Goal: Information Seeking & Learning: Find specific page/section

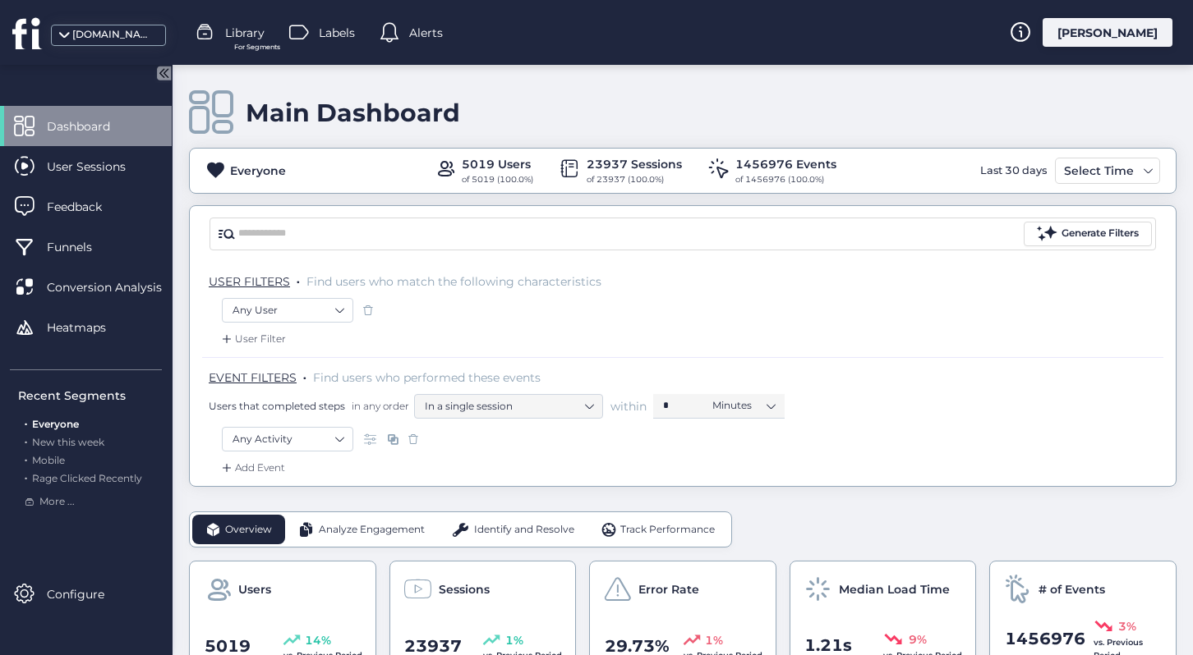
click at [261, 461] on div "Add Event" at bounding box center [251, 468] width 67 height 16
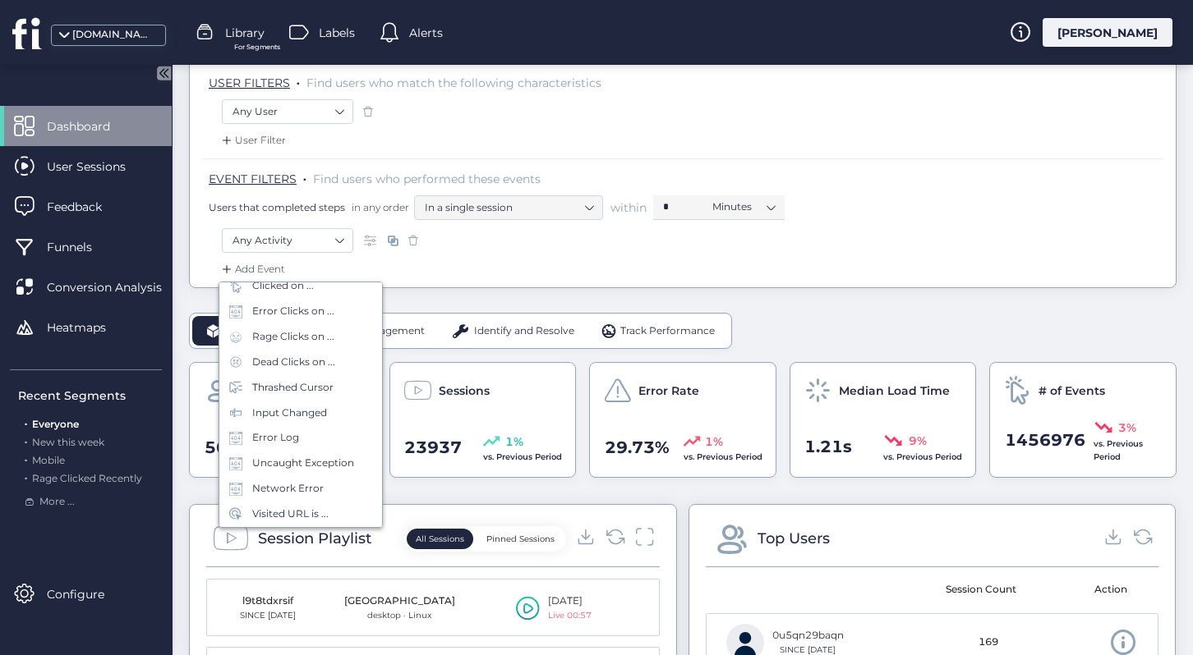
scroll to position [215, 0]
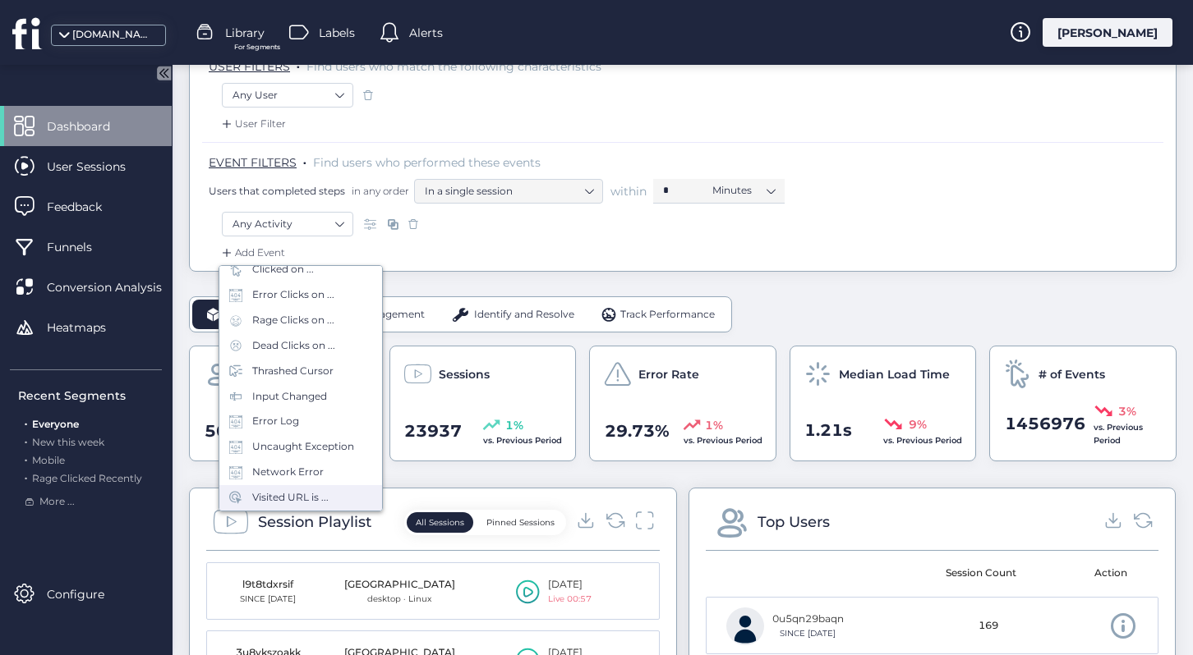
click at [326, 499] on div "Visited URL is ..." at bounding box center [290, 498] width 76 height 16
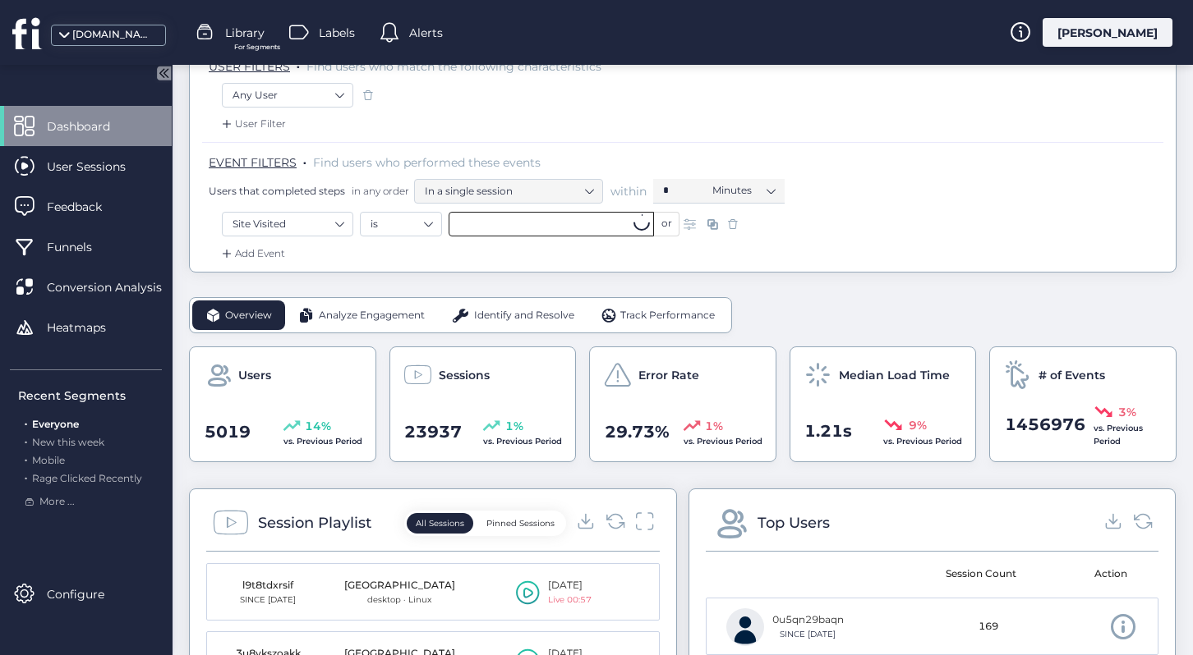
click at [520, 229] on input "text" at bounding box center [550, 224] width 205 height 25
paste input "**********"
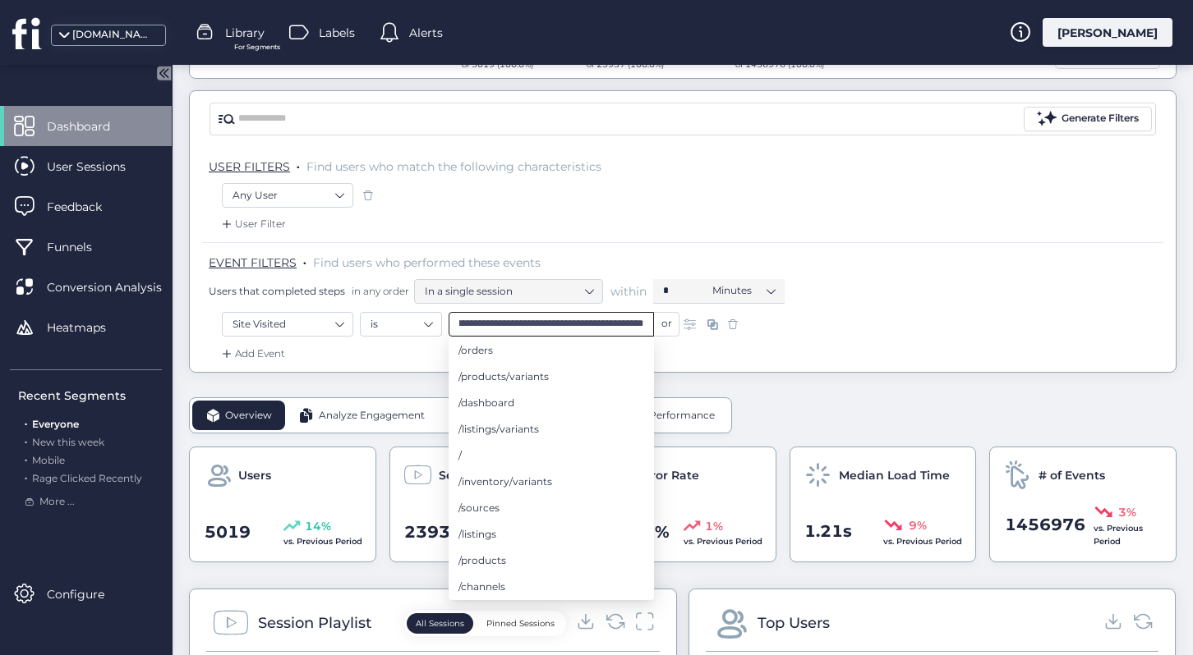
scroll to position [99, 0]
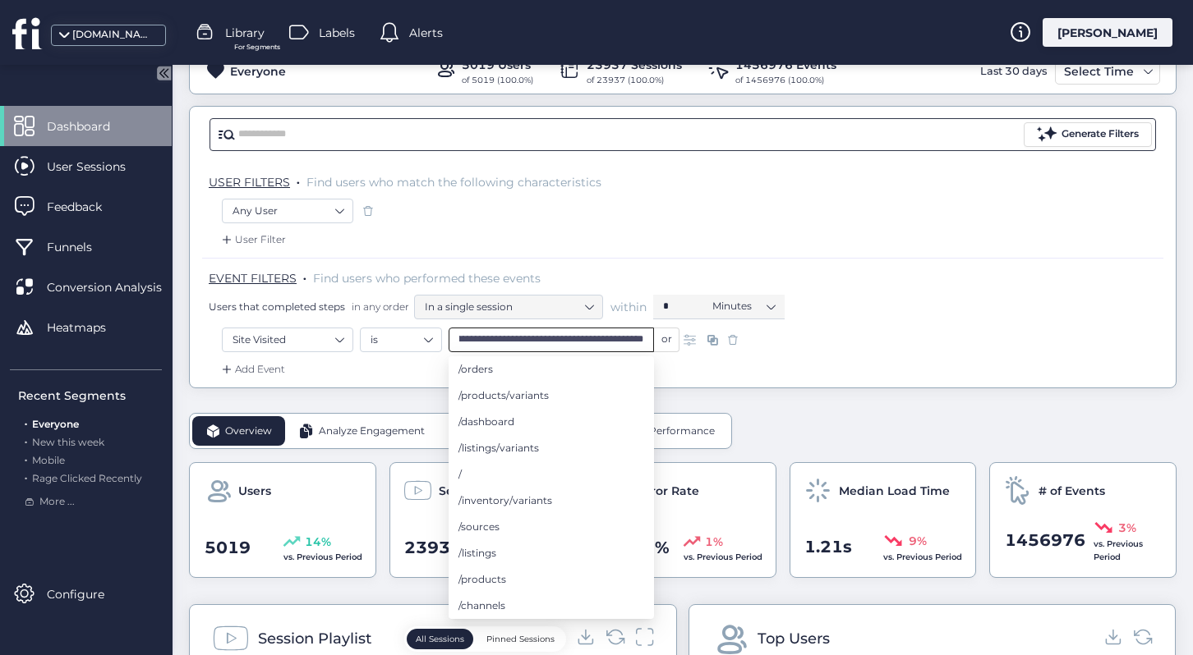
type input "**********"
click at [597, 122] on input "text" at bounding box center [629, 134] width 782 height 25
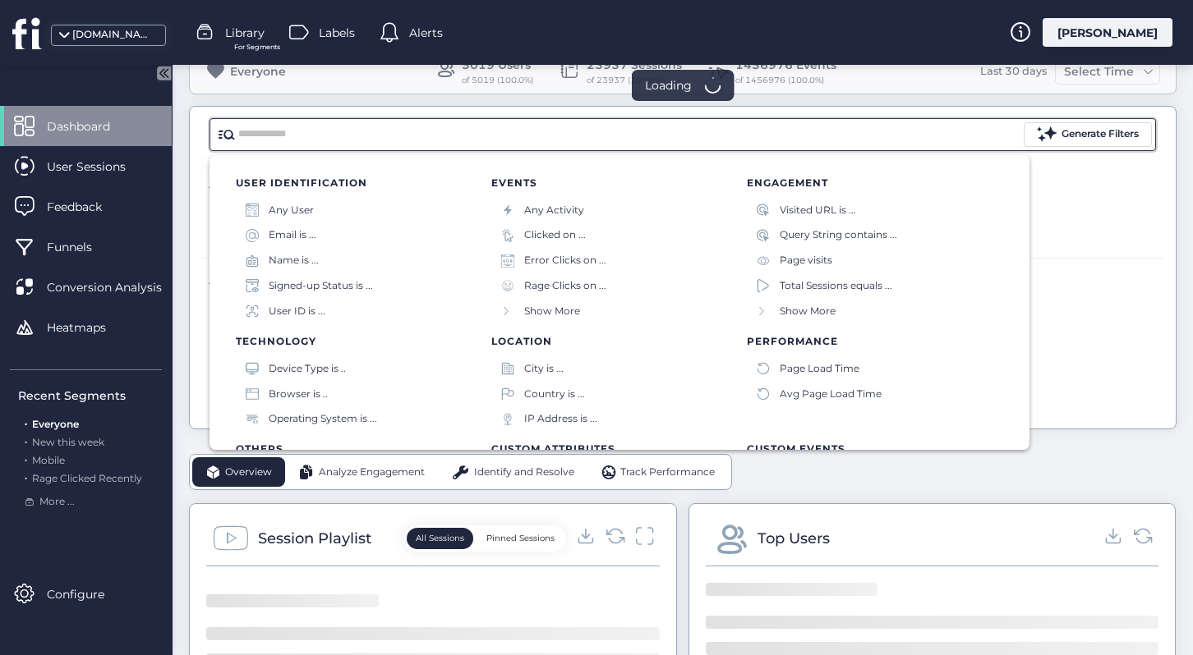
scroll to position [0, 0]
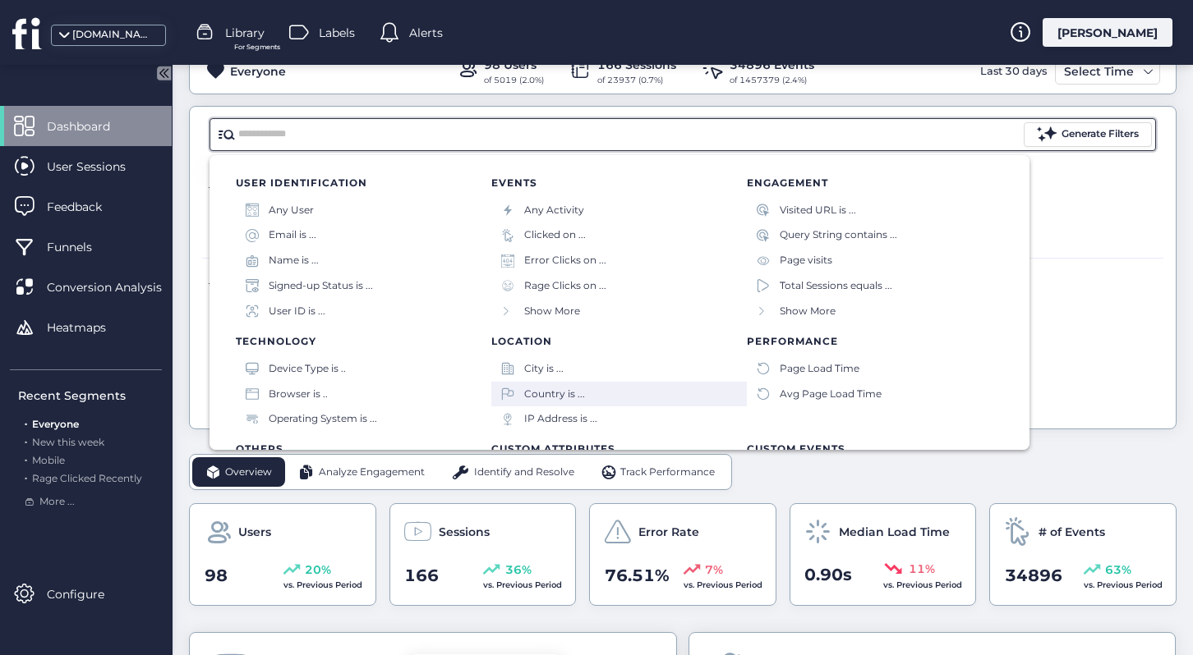
scroll to position [152, 0]
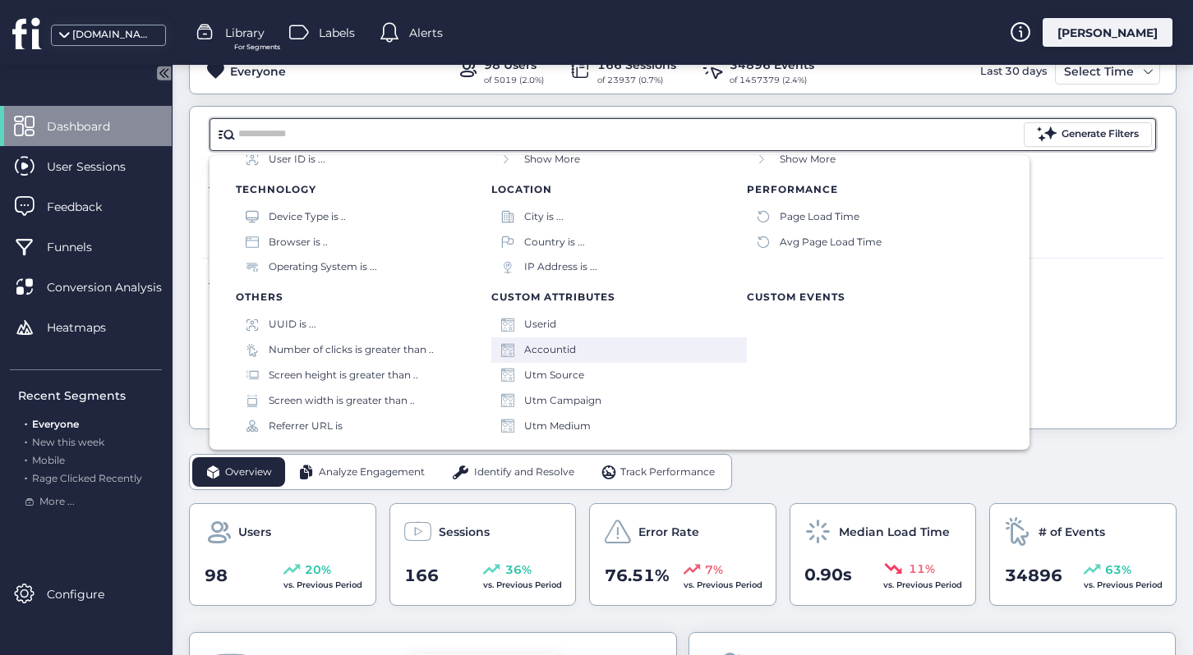
click at [620, 345] on div "Accountid" at bounding box center [618, 350] width 255 height 25
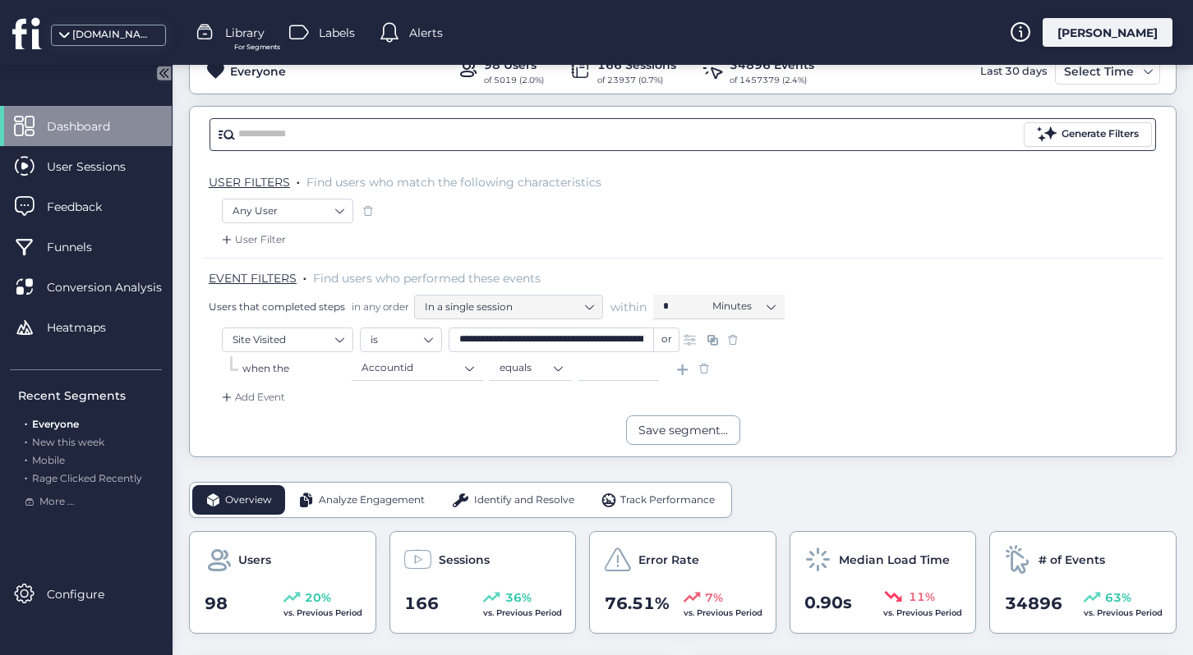
click at [447, 126] on input "text" at bounding box center [629, 134] width 782 height 25
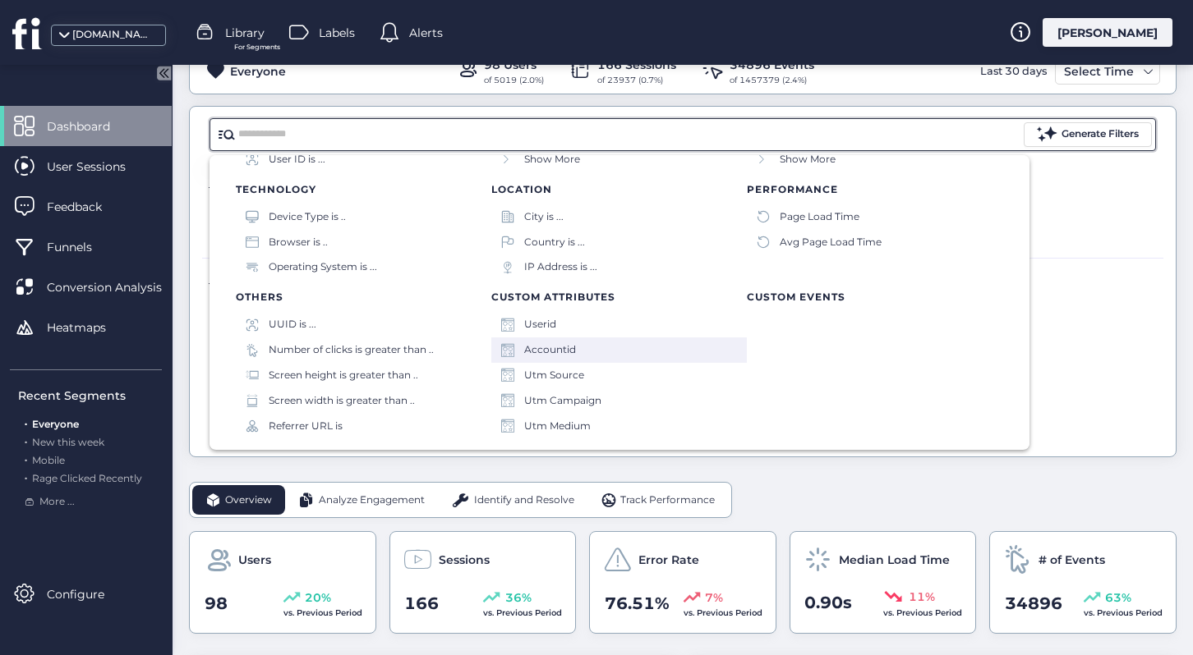
click at [618, 356] on div "Accountid" at bounding box center [618, 350] width 255 height 25
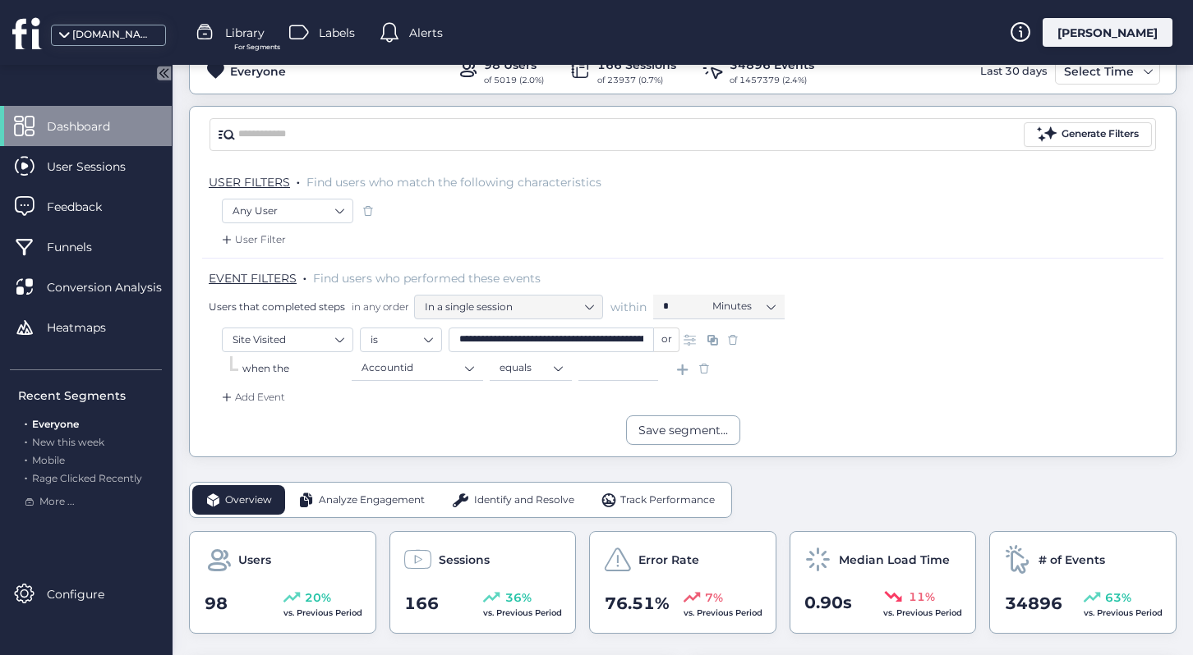
click at [631, 368] on input at bounding box center [618, 368] width 80 height 25
paste input "*****"
type input "*****"
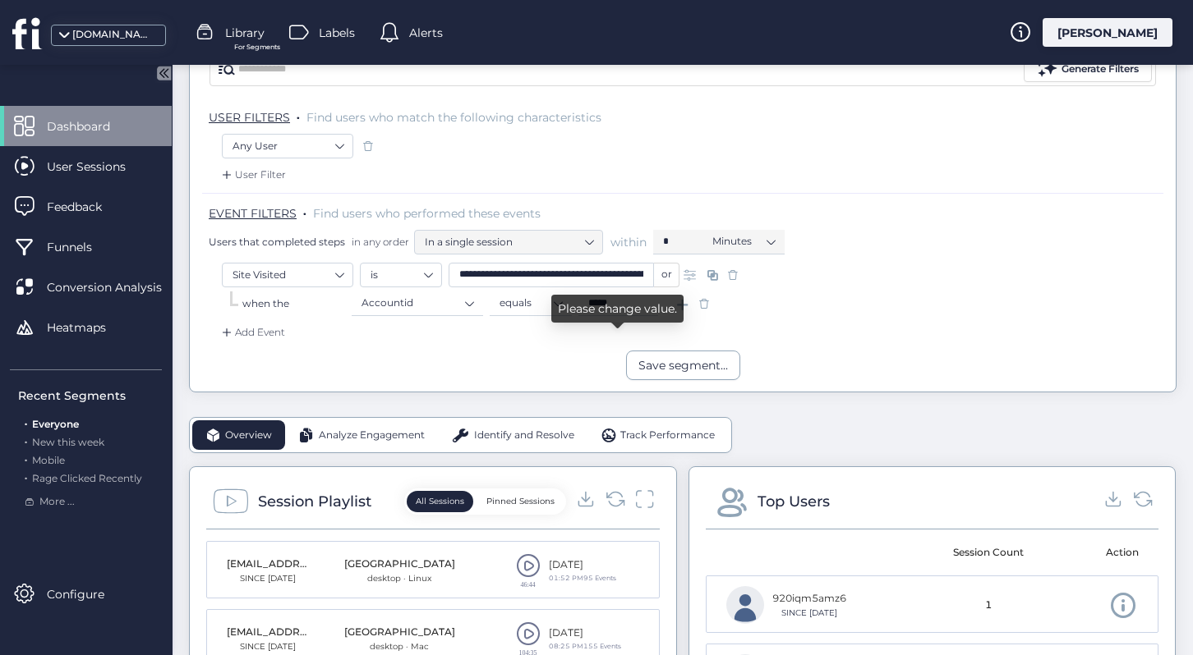
scroll to position [41, 0]
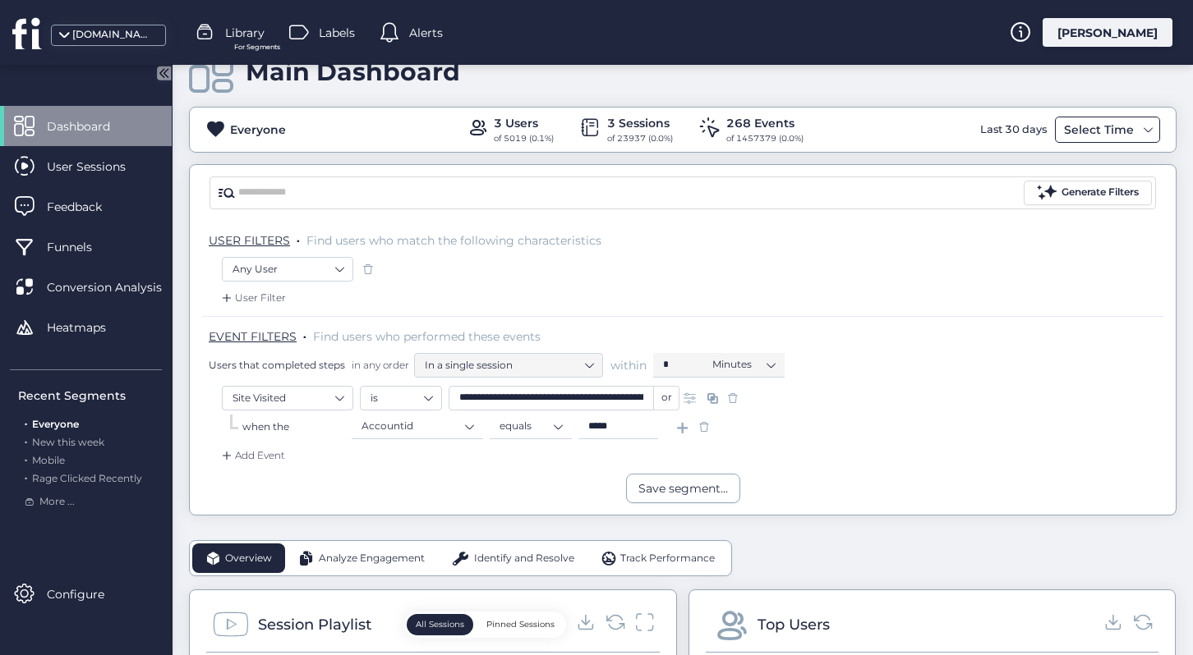
click at [1099, 128] on div "Select Time" at bounding box center [1099, 130] width 78 height 20
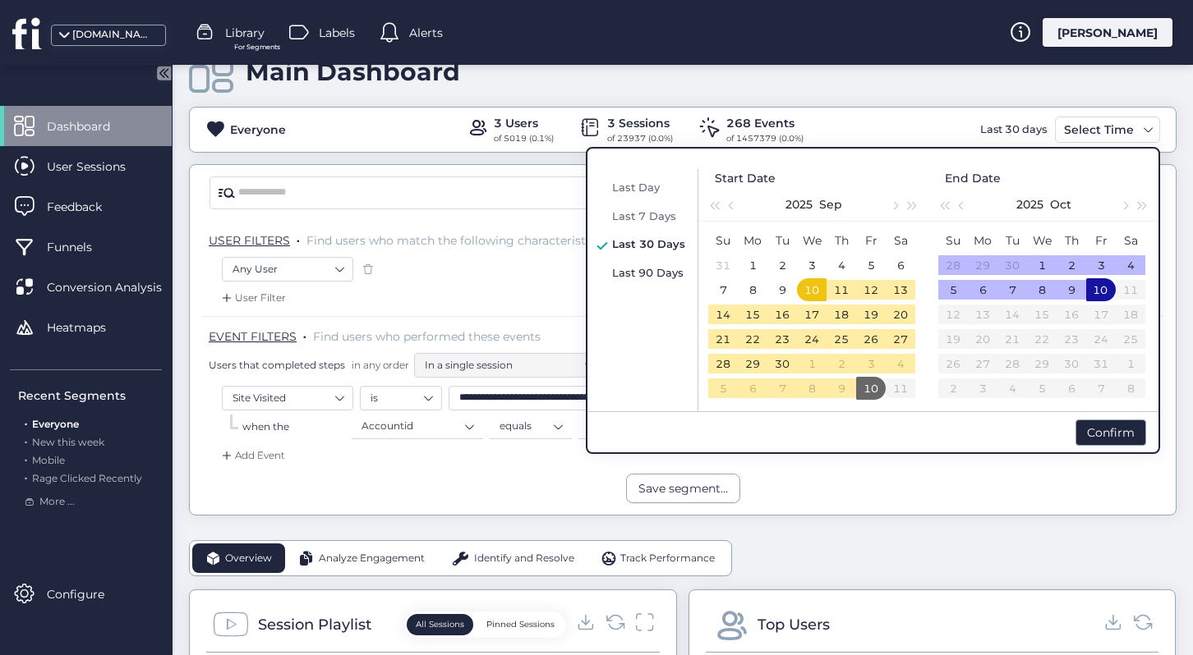
click at [646, 271] on span "Last 90 Days" at bounding box center [647, 272] width 71 height 13
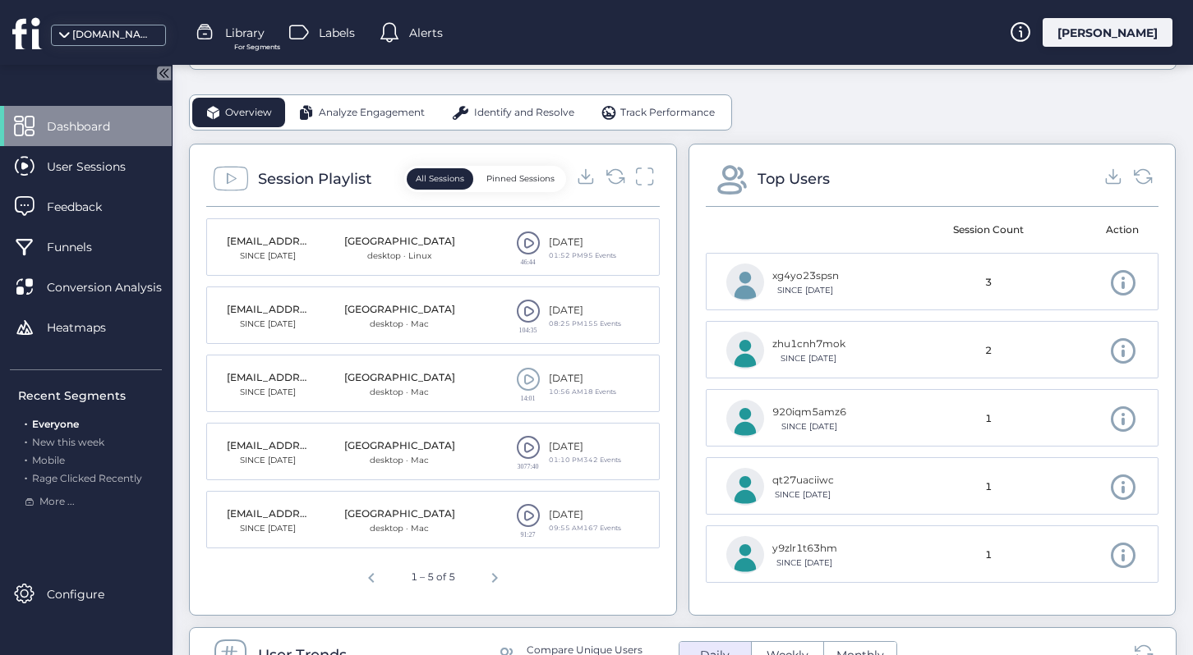
scroll to position [485, 0]
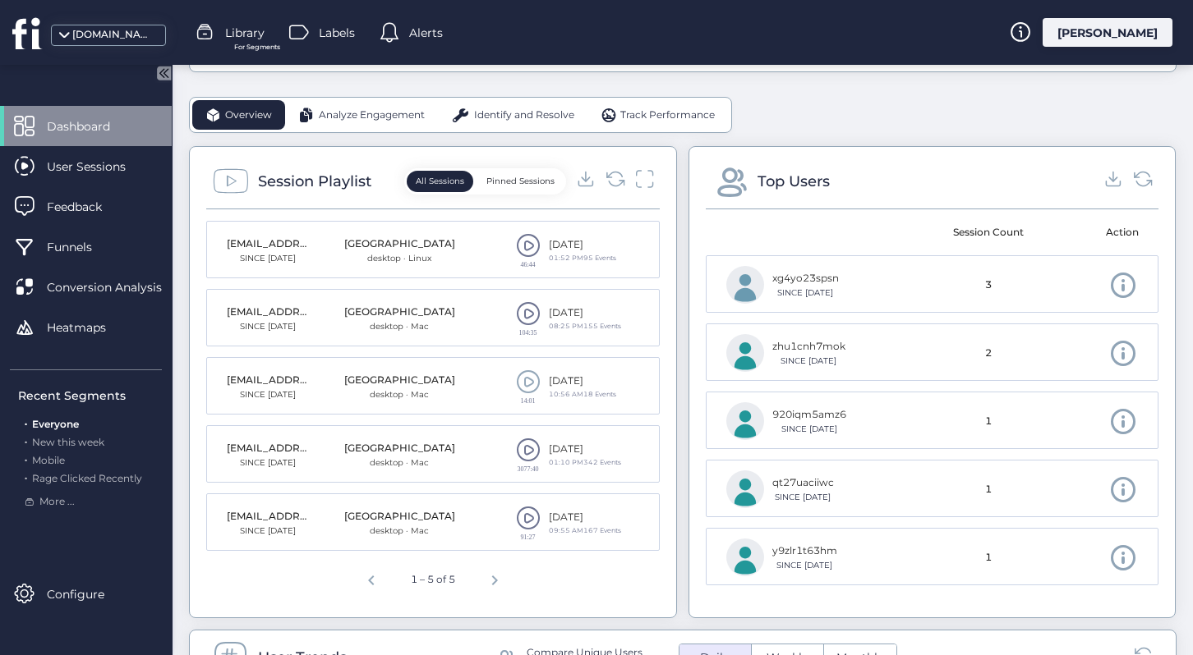
click at [531, 451] on span at bounding box center [528, 450] width 25 height 25
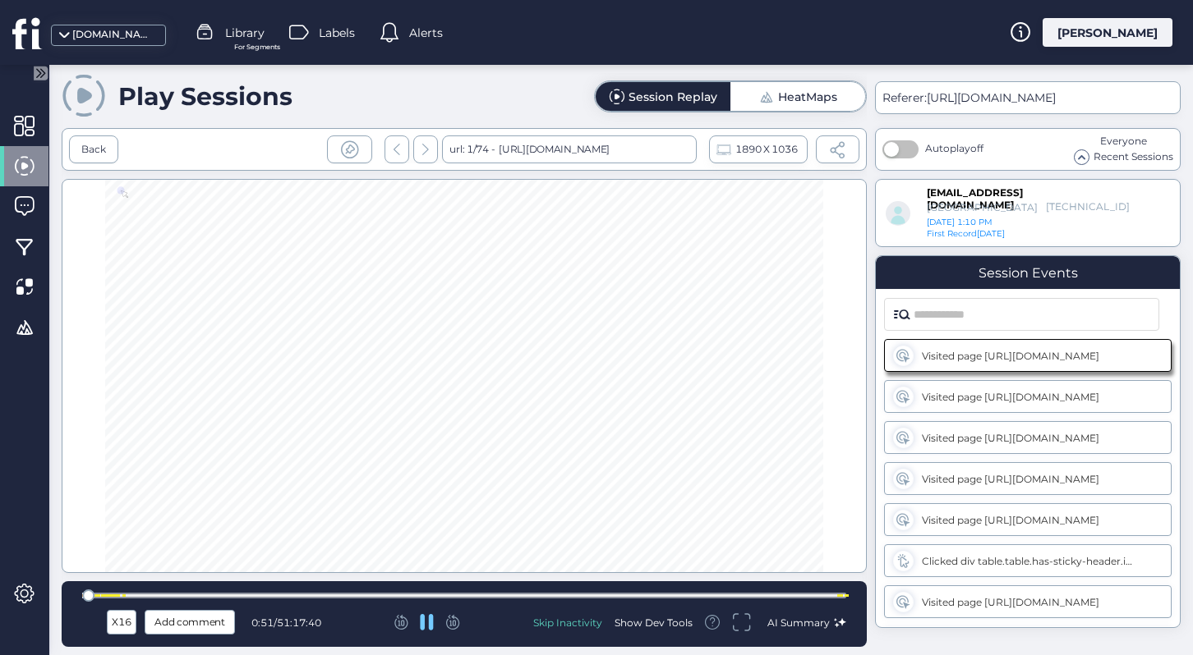
click at [103, 595] on div at bounding box center [104, 596] width 2 height 2
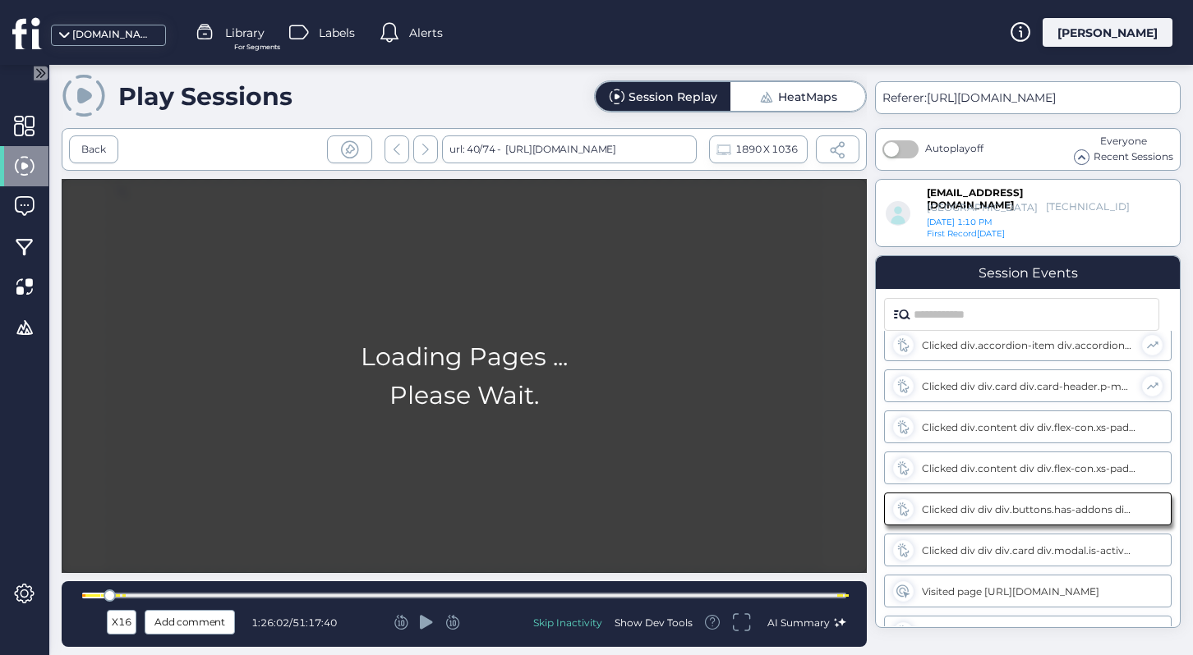
scroll to position [8089, 0]
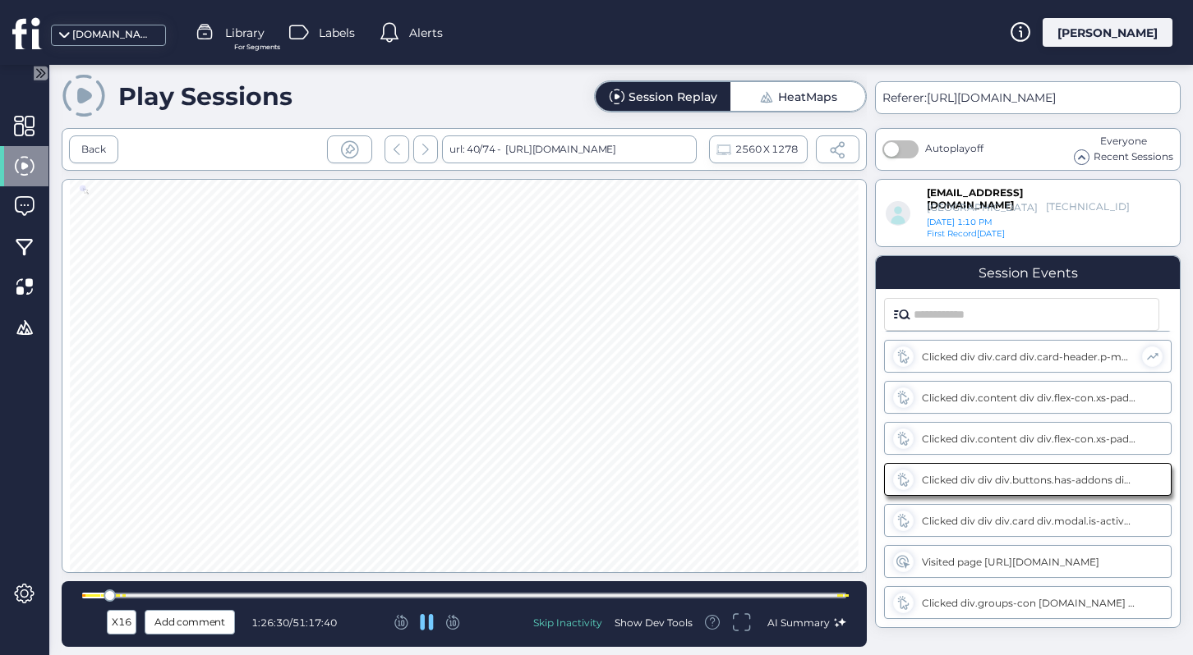
click at [122, 595] on div at bounding box center [123, 596] width 2 height 2
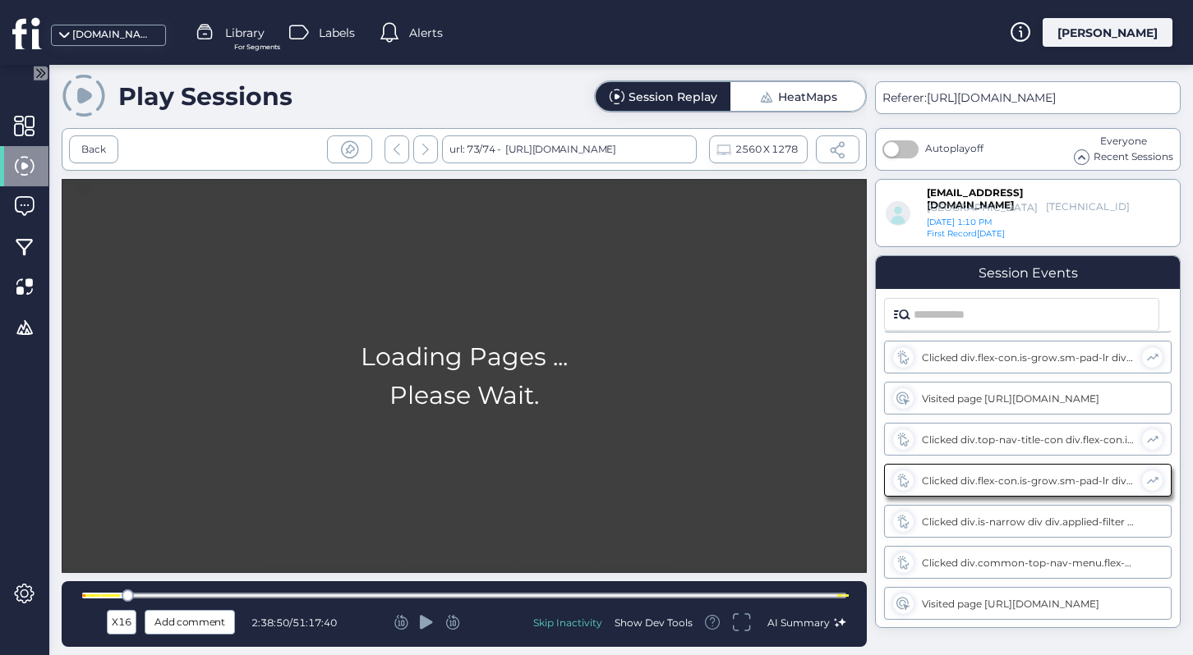
scroll to position [11293, 0]
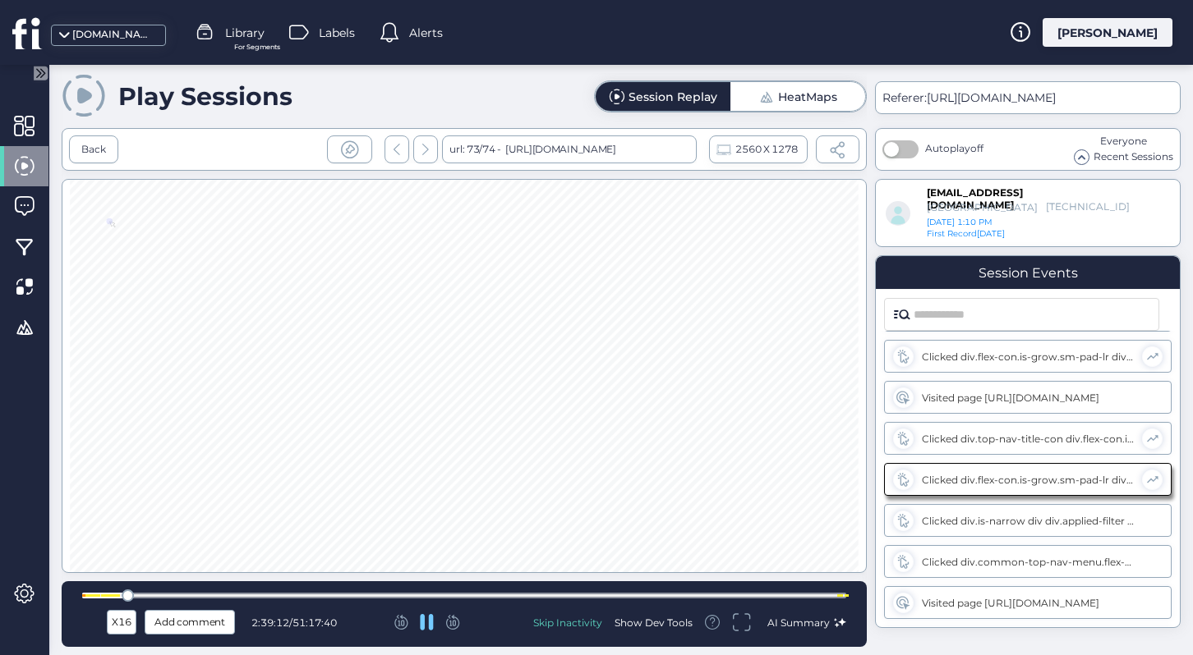
click at [142, 598] on div at bounding box center [464, 596] width 764 height 6
click at [163, 593] on div at bounding box center [464, 596] width 764 height 6
click at [195, 594] on div at bounding box center [464, 596] width 764 height 6
click at [268, 591] on div at bounding box center [464, 596] width 764 height 12
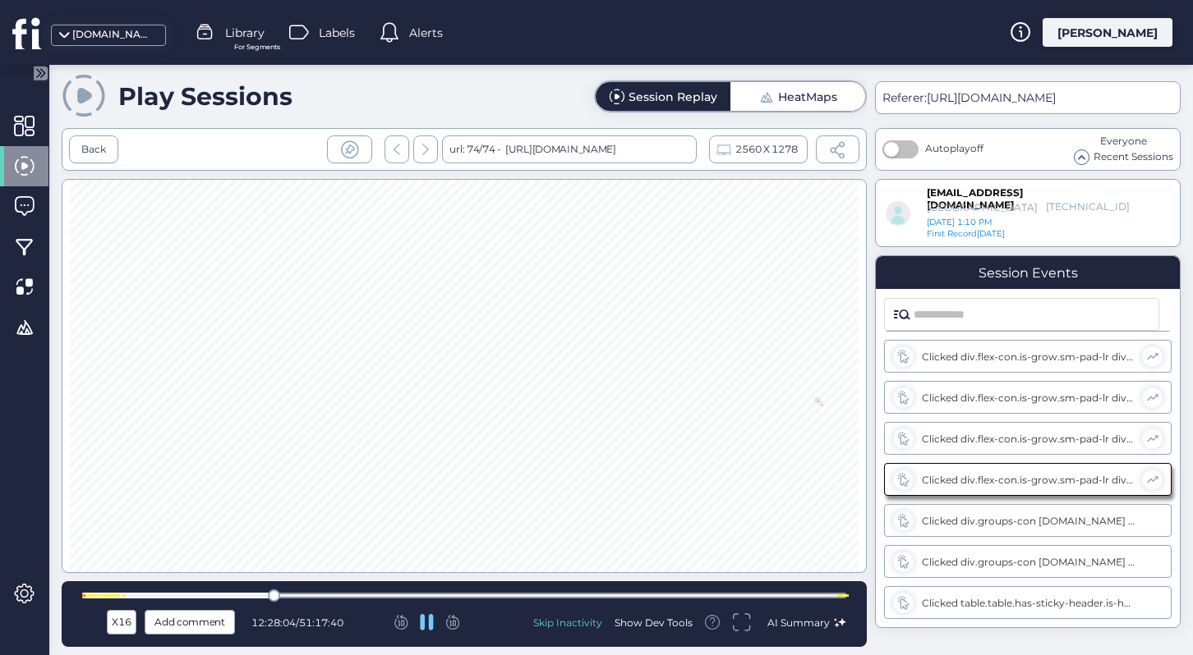
click at [559, 591] on div at bounding box center [464, 596] width 764 height 12
click at [606, 593] on div at bounding box center [464, 596] width 764 height 6
click at [710, 601] on div at bounding box center [464, 596] width 764 height 12
click at [793, 593] on div at bounding box center [464, 596] width 764 height 6
click at [209, 600] on div at bounding box center [464, 596] width 764 height 12
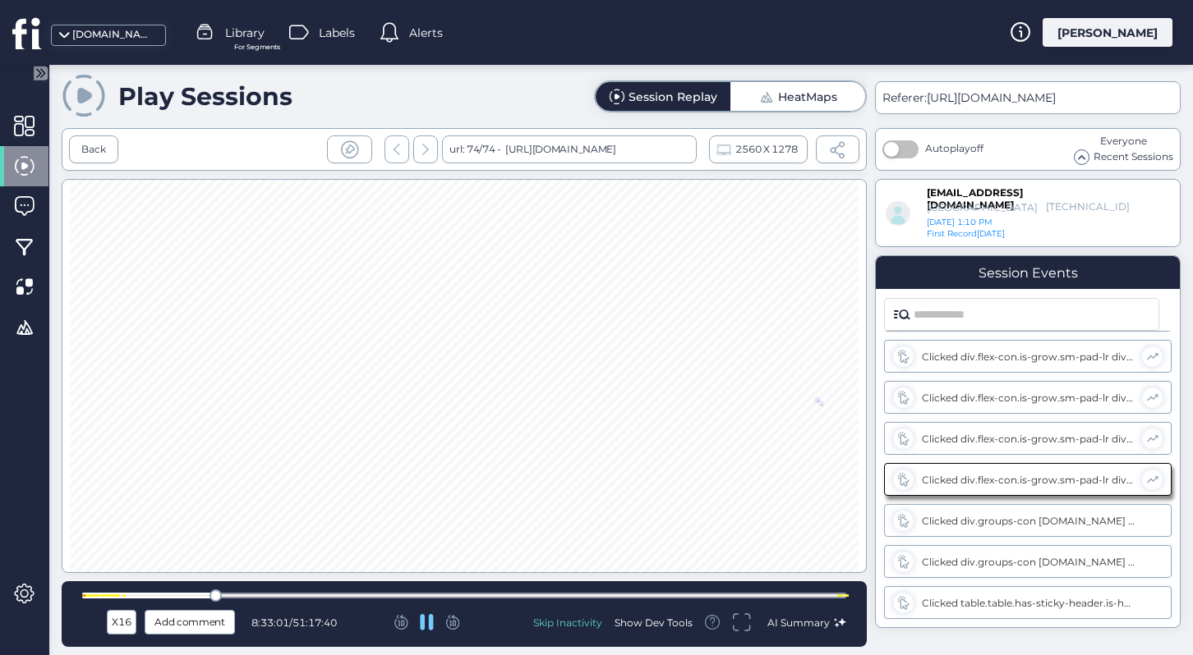
click at [159, 597] on div at bounding box center [464, 596] width 764 height 6
click at [130, 596] on div at bounding box center [464, 596] width 764 height 6
click at [109, 598] on div at bounding box center [464, 596] width 764 height 6
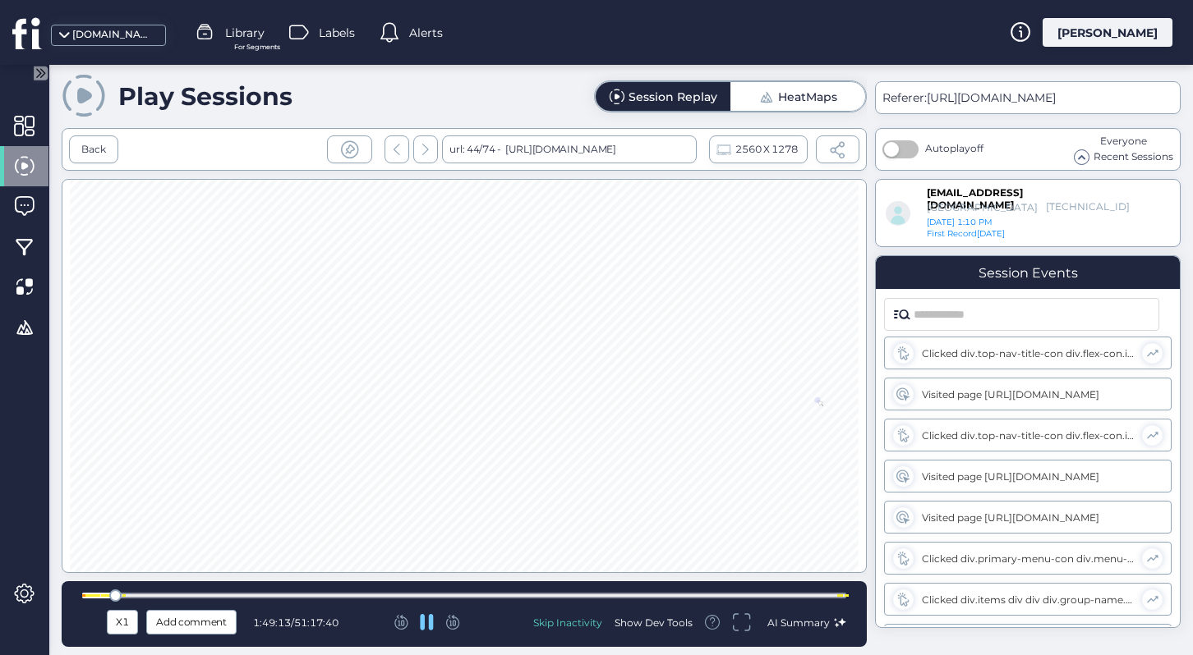
scroll to position [9003, 0]
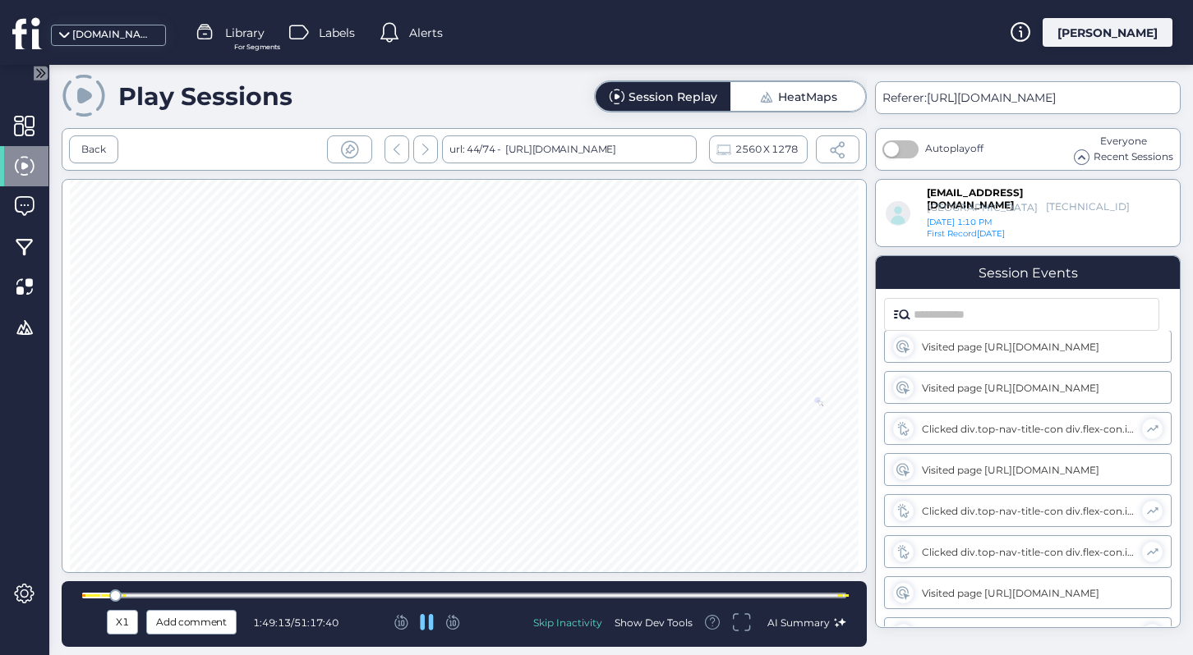
click at [99, 600] on div at bounding box center [464, 596] width 764 height 12
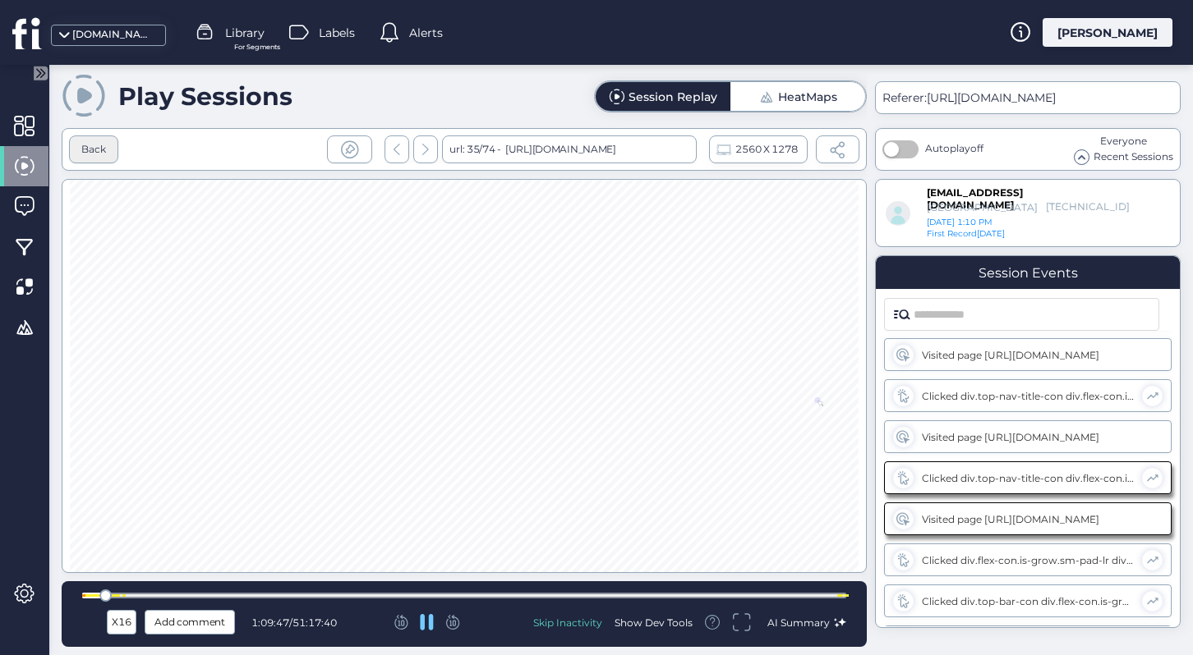
scroll to position [7022, 0]
click at [102, 149] on div "Back" at bounding box center [93, 150] width 25 height 16
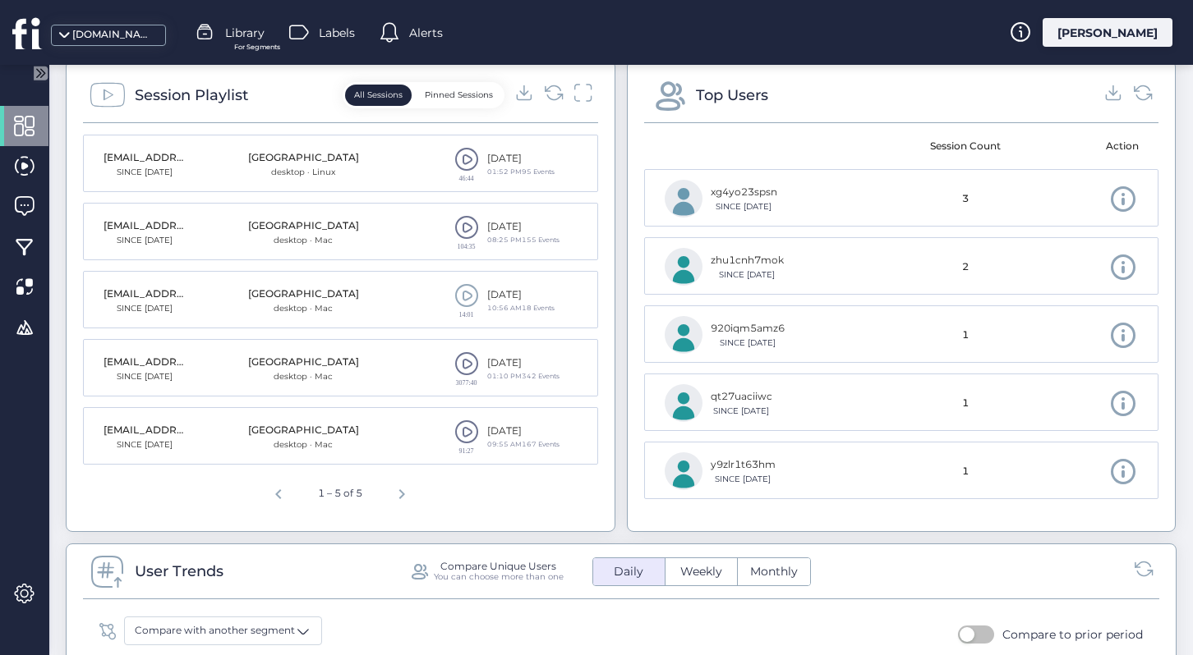
scroll to position [549, 0]
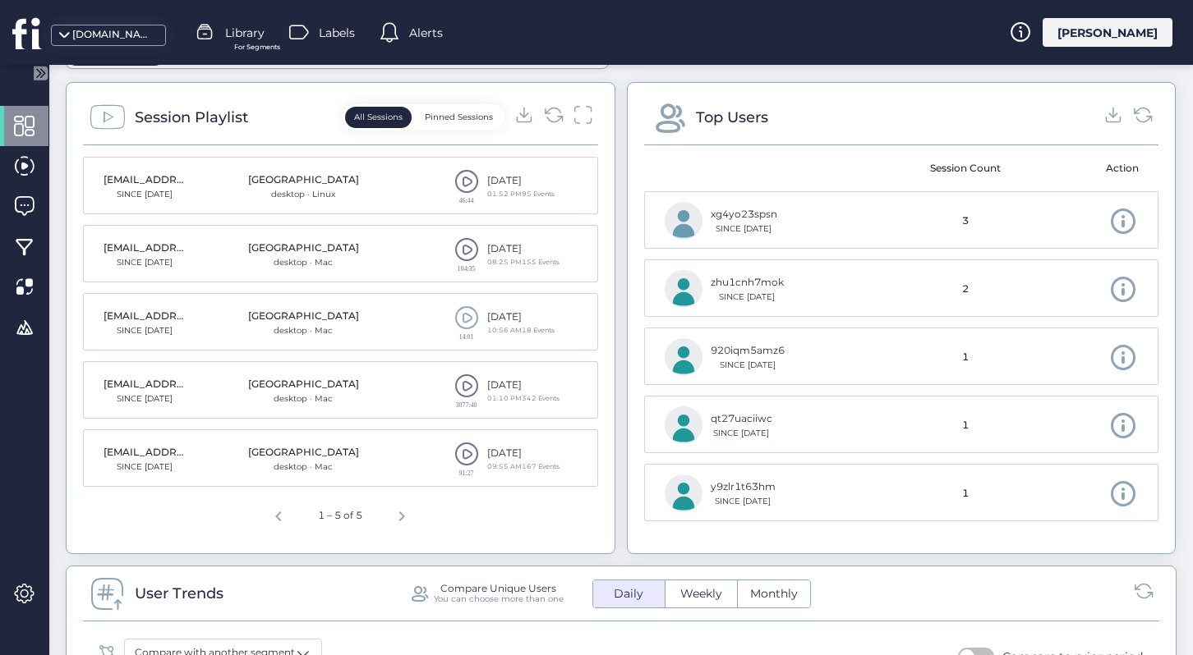
click at [462, 454] on span at bounding box center [466, 454] width 25 height 25
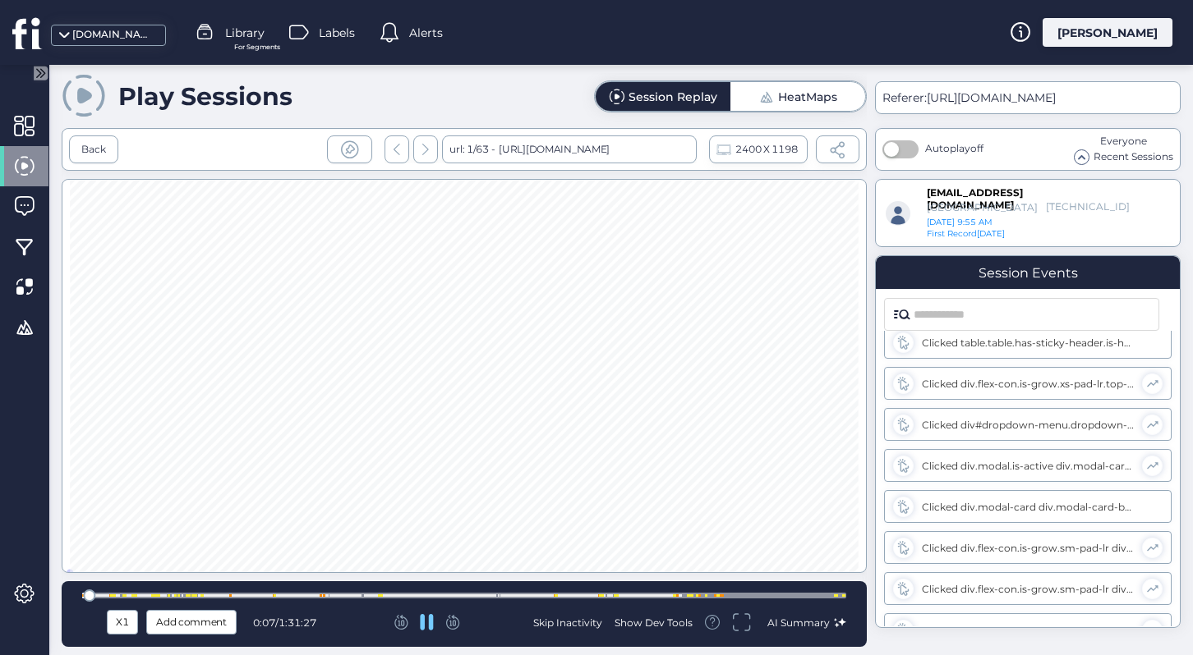
scroll to position [464, 0]
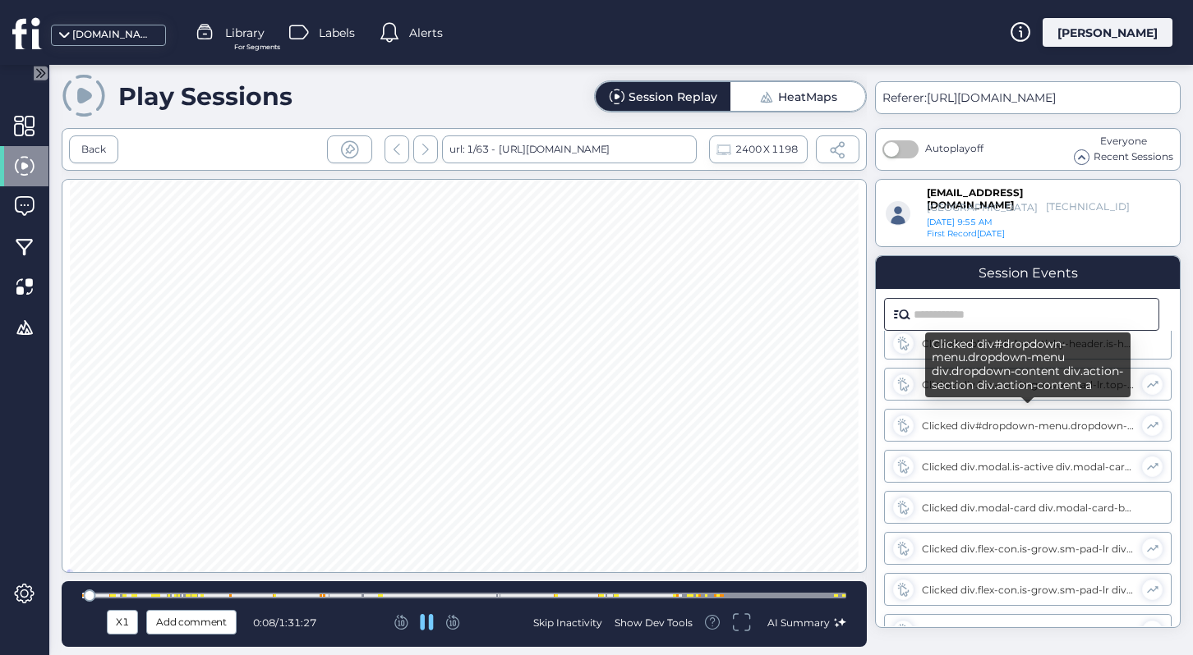
click at [1059, 312] on input "text" at bounding box center [1031, 314] width 236 height 31
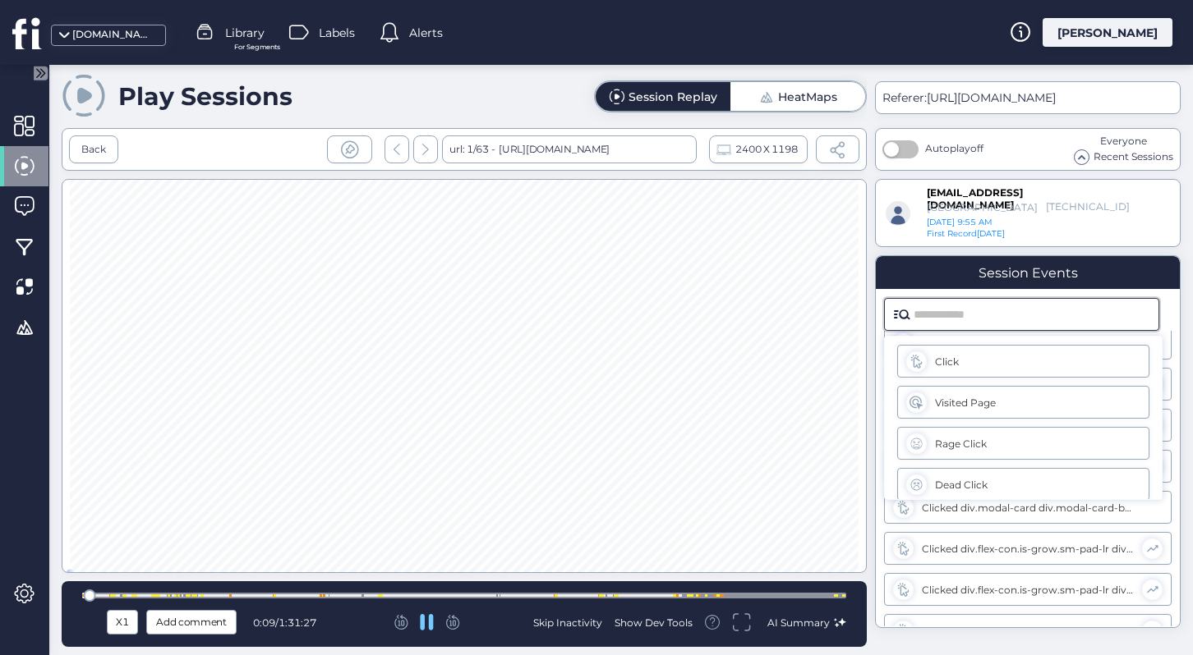
paste input "*****"
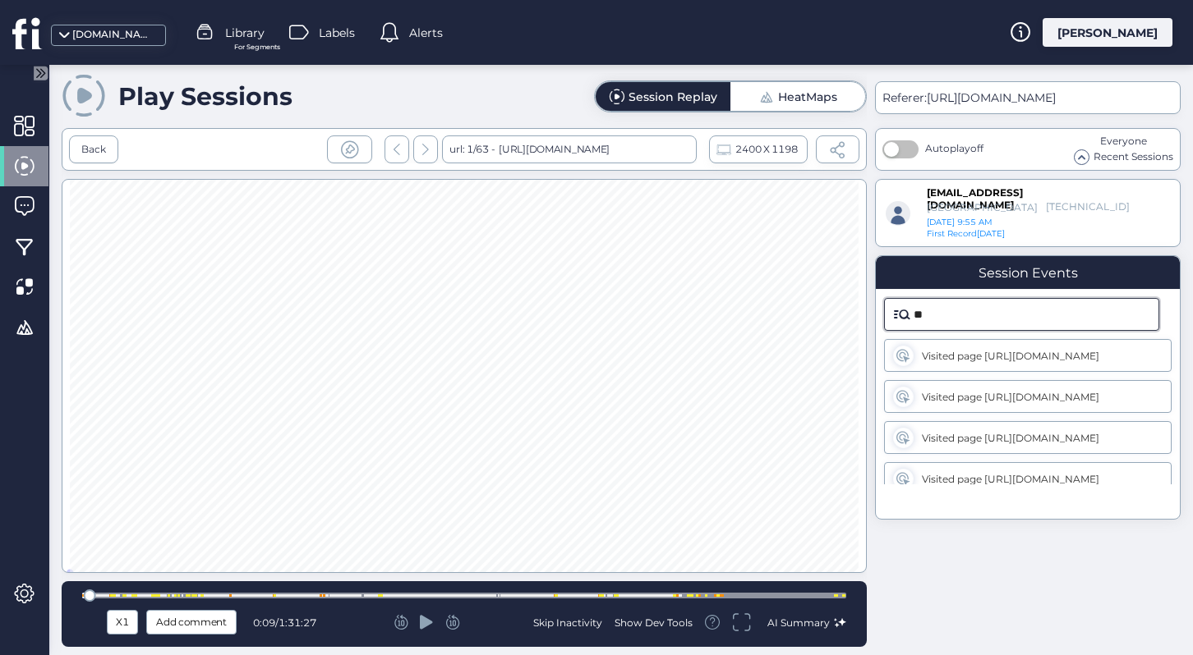
type input "*"
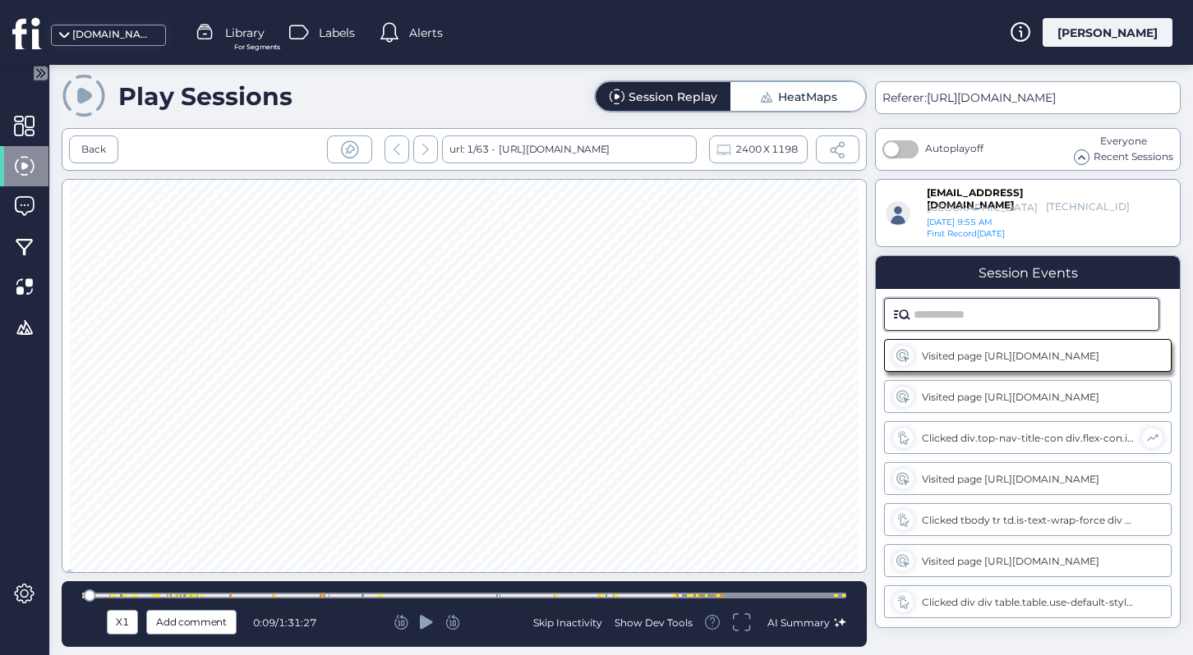
paste input "**********"
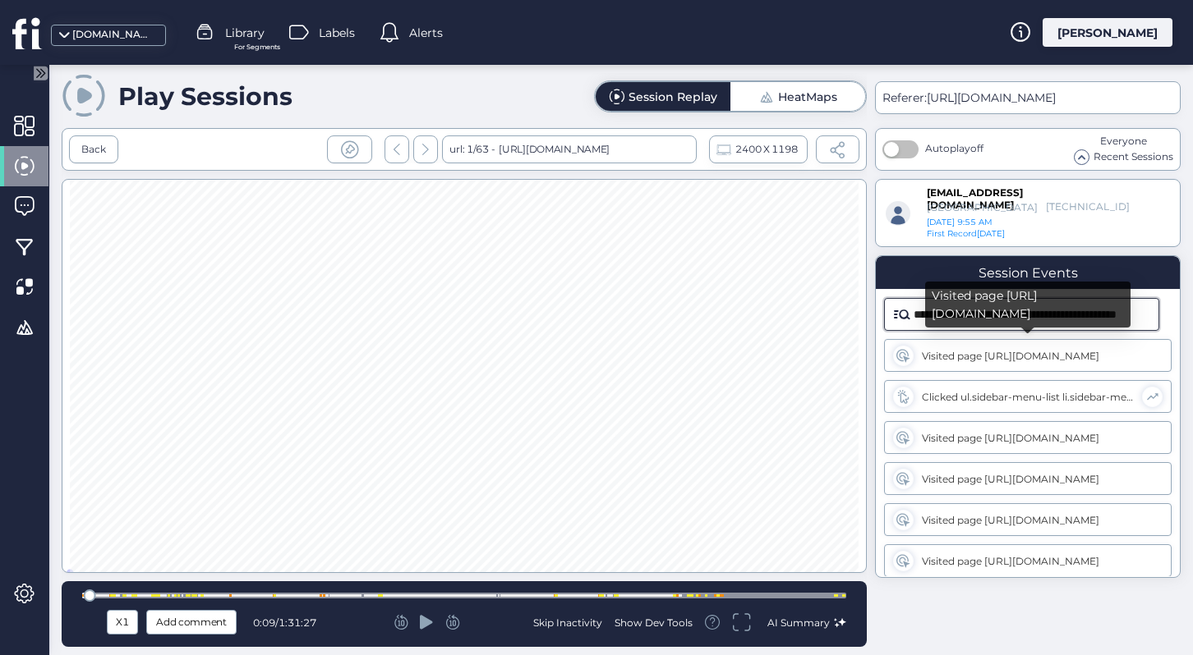
type input "**********"
click at [1064, 350] on div "Visited page [URL][DOMAIN_NAME]" at bounding box center [1029, 356] width 214 height 12
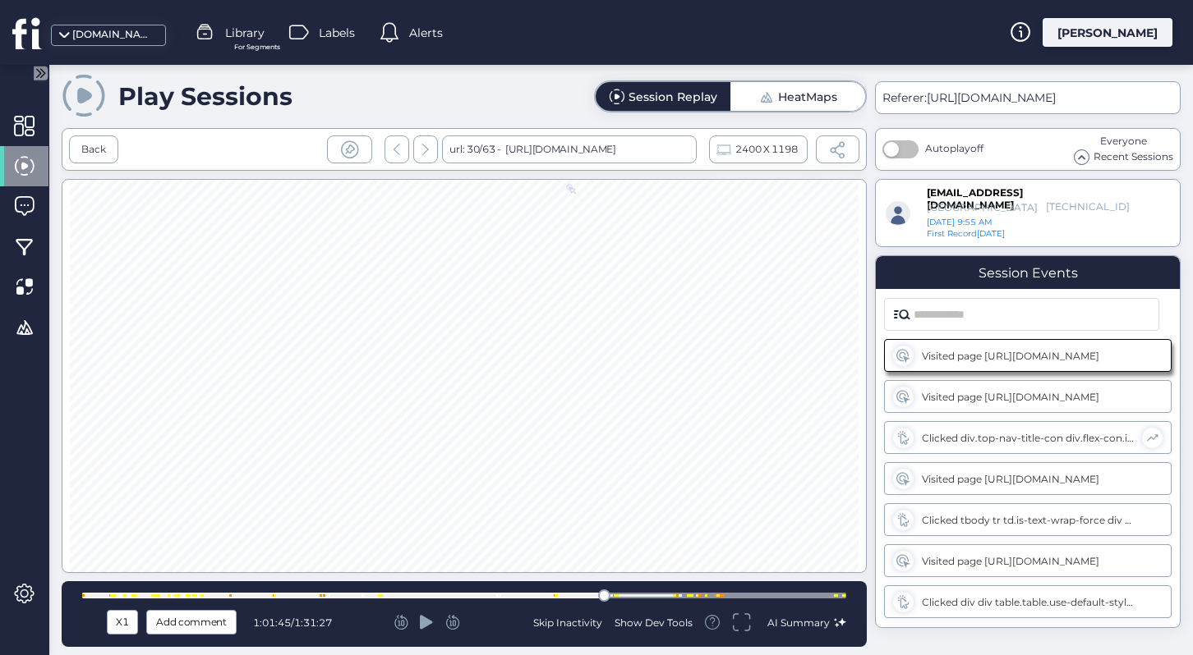
click at [433, 621] on icon at bounding box center [426, 622] width 13 height 14
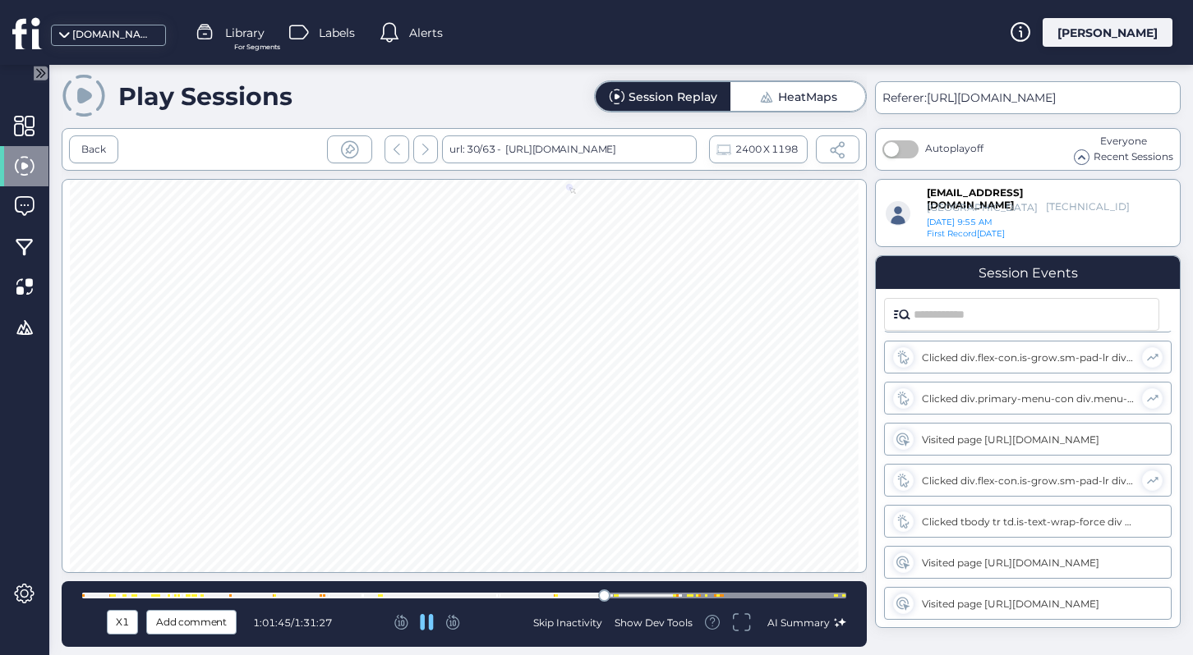
click at [459, 627] on icon at bounding box center [453, 622] width 14 height 15
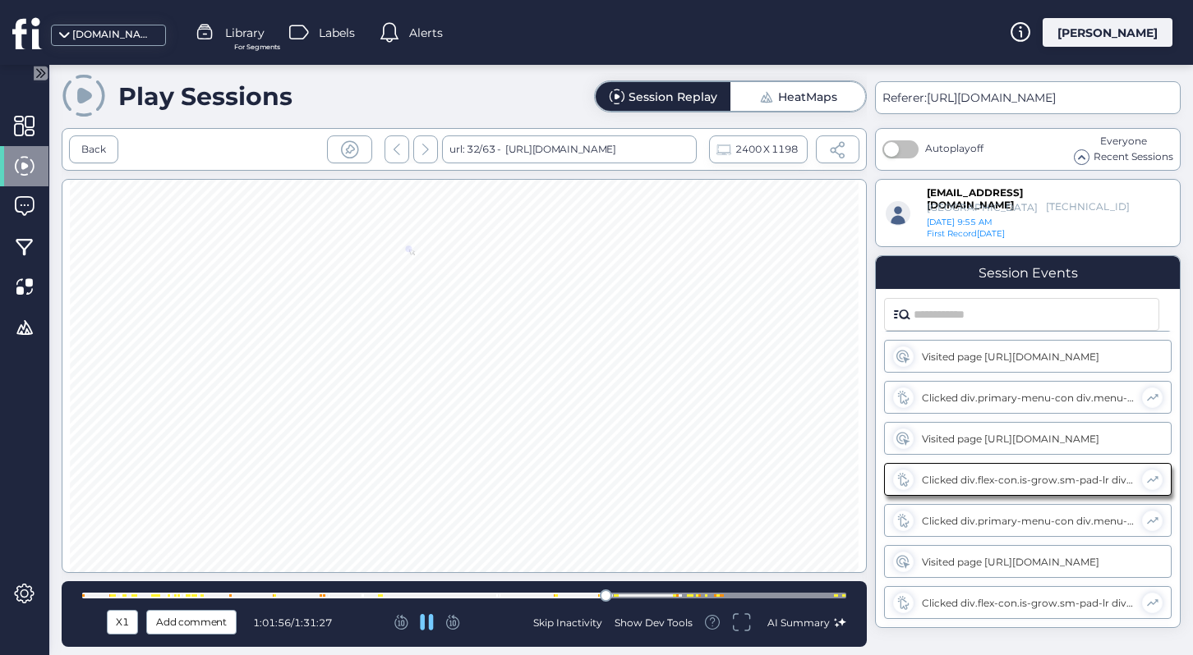
click at [455, 626] on icon at bounding box center [452, 620] width 8 height 11
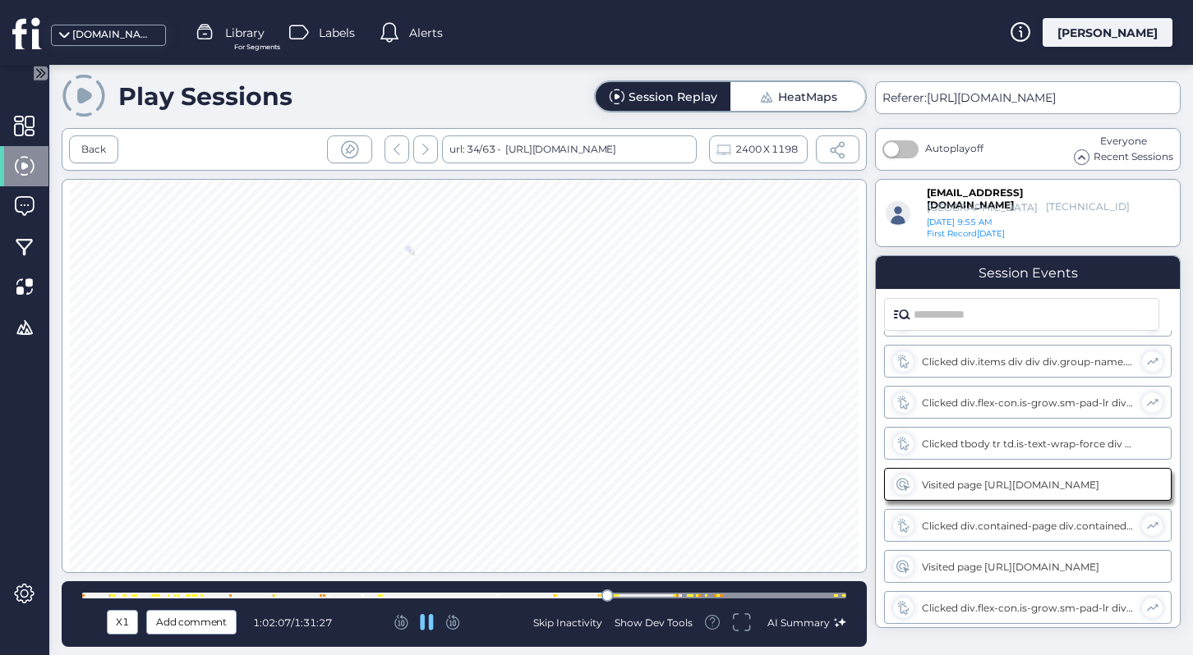
scroll to position [4722, 0]
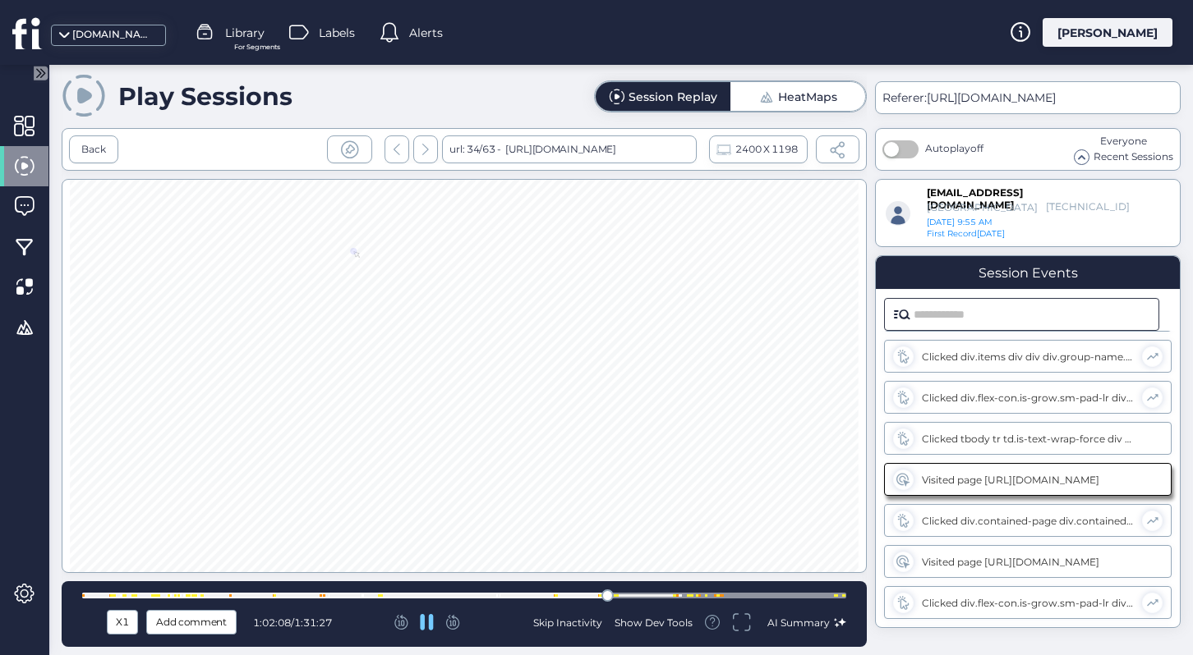
click at [1000, 316] on input "text" at bounding box center [1031, 314] width 236 height 31
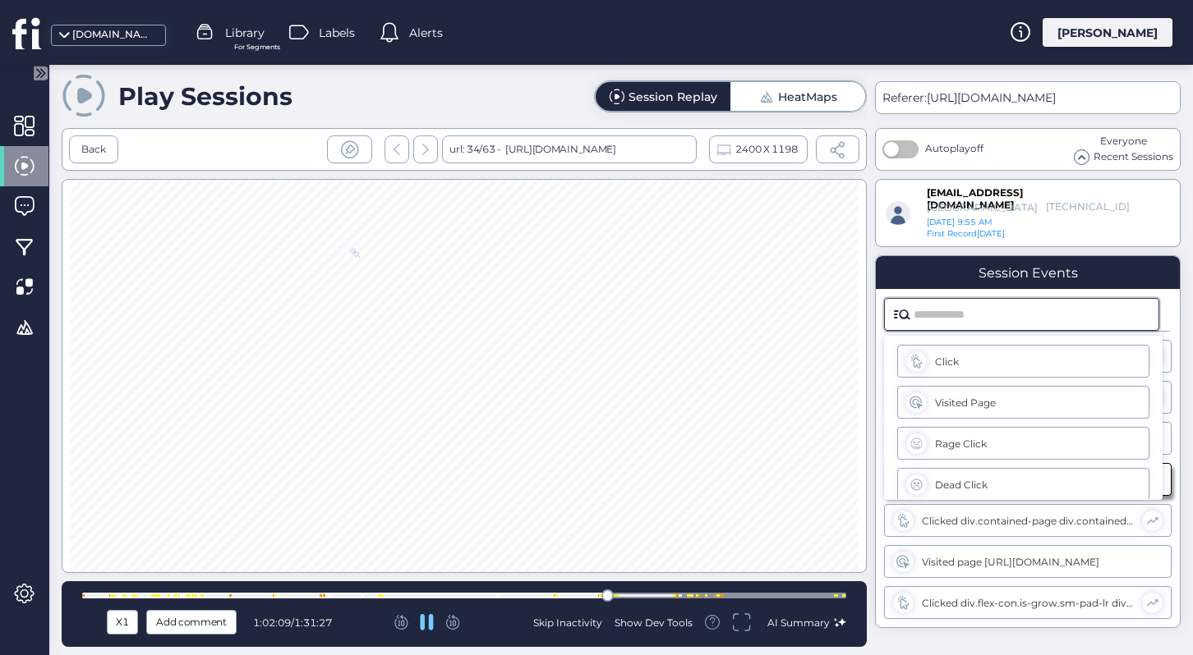
paste input "**********"
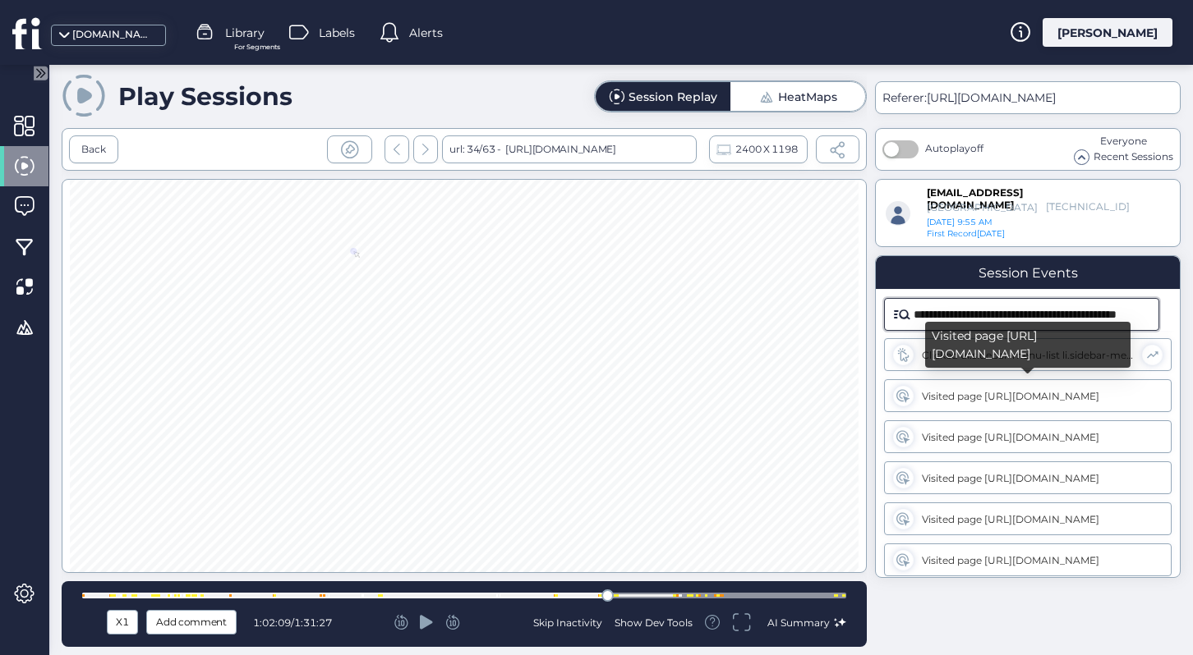
type input "**********"
click at [908, 399] on icon at bounding box center [903, 396] width 14 height 14
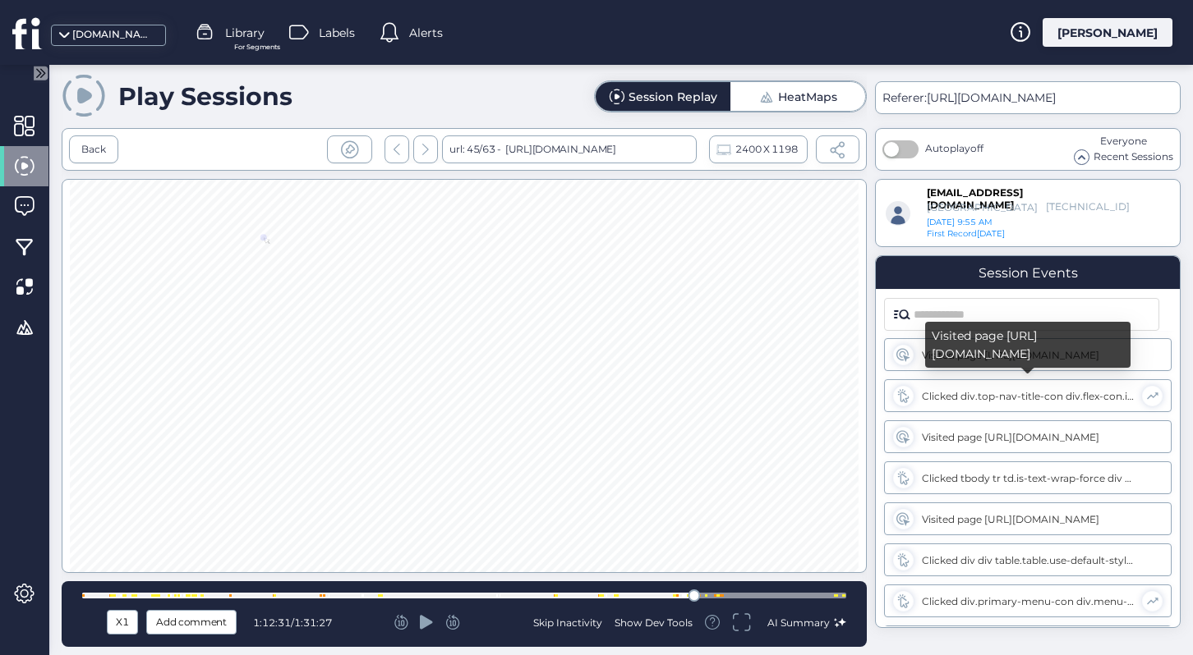
scroll to position [6120, 0]
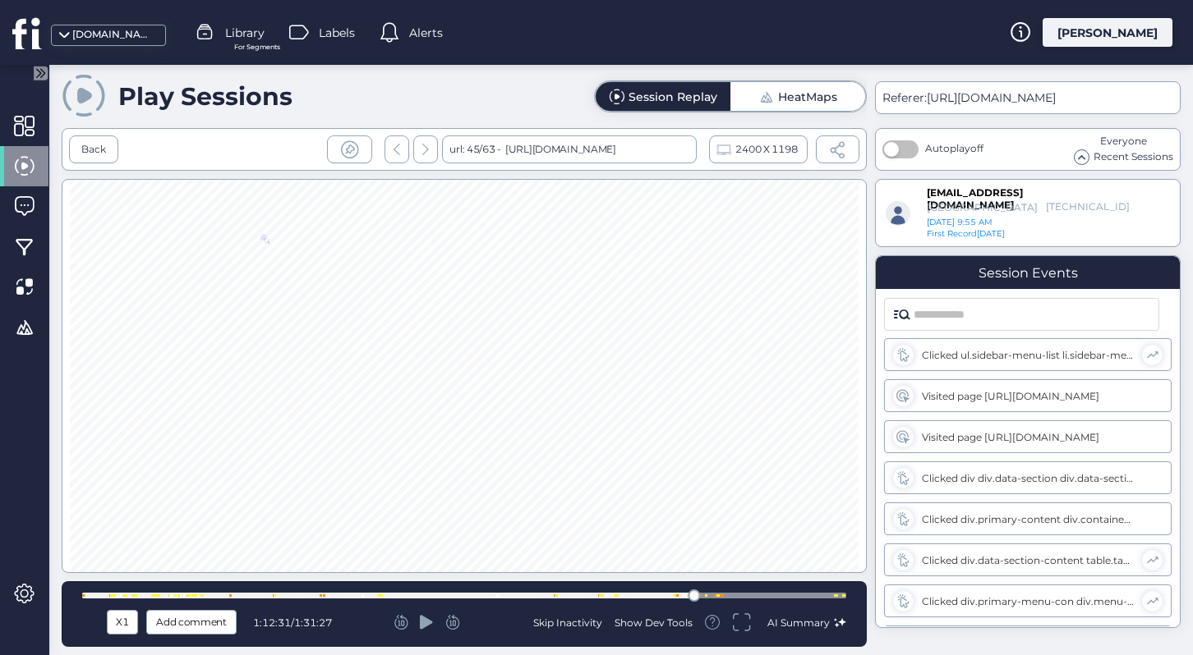
click at [423, 618] on icon at bounding box center [426, 622] width 13 height 14
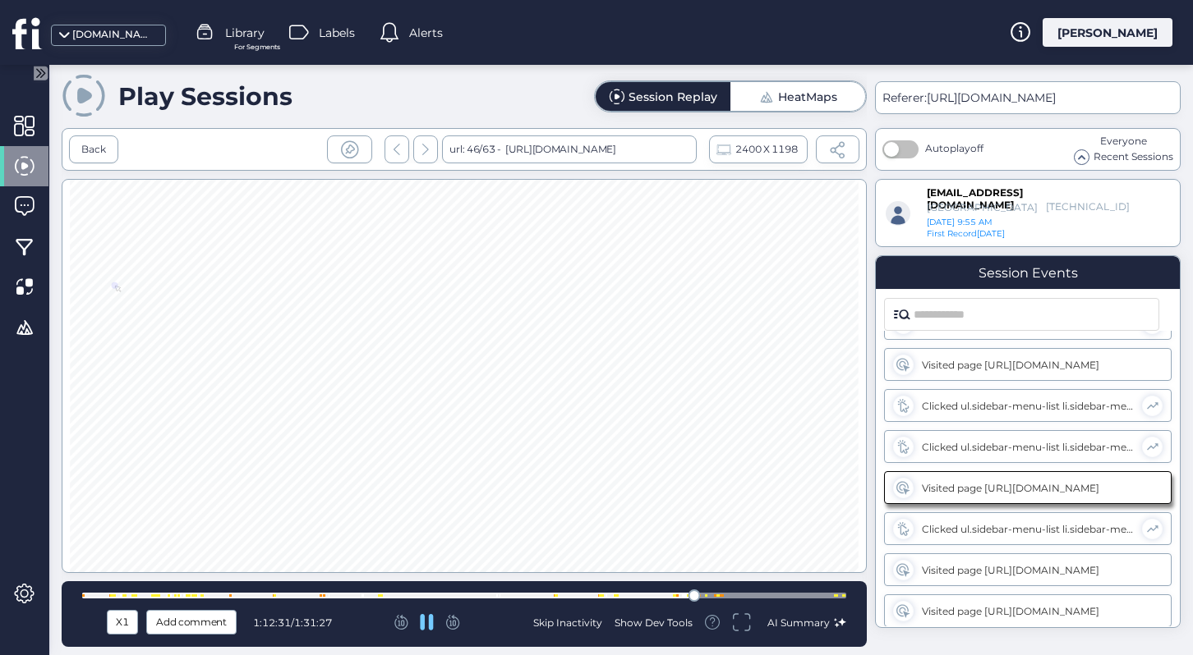
click at [456, 624] on icon at bounding box center [452, 620] width 8 height 11
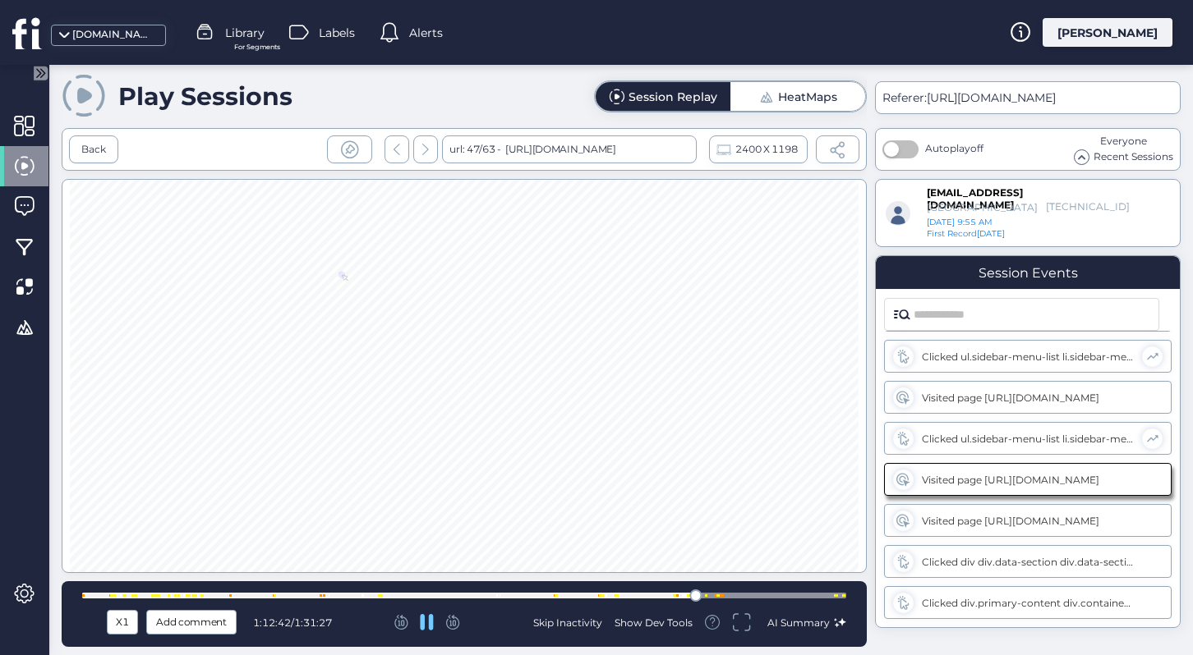
click at [456, 624] on icon at bounding box center [452, 620] width 8 height 11
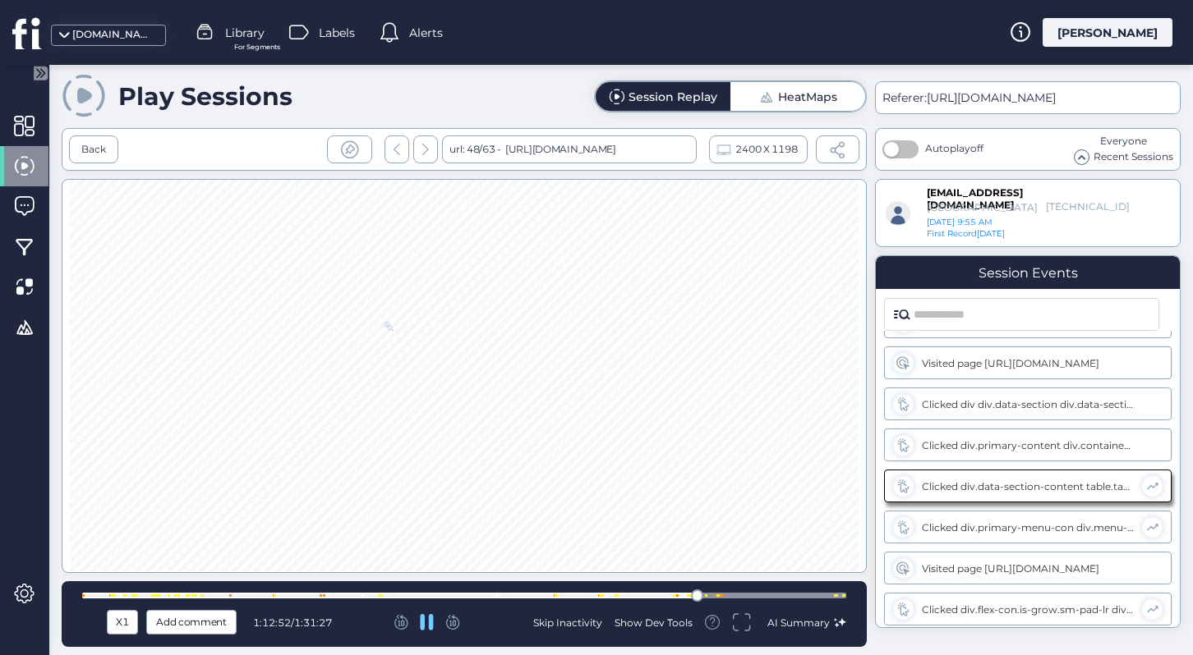
scroll to position [6200, 0]
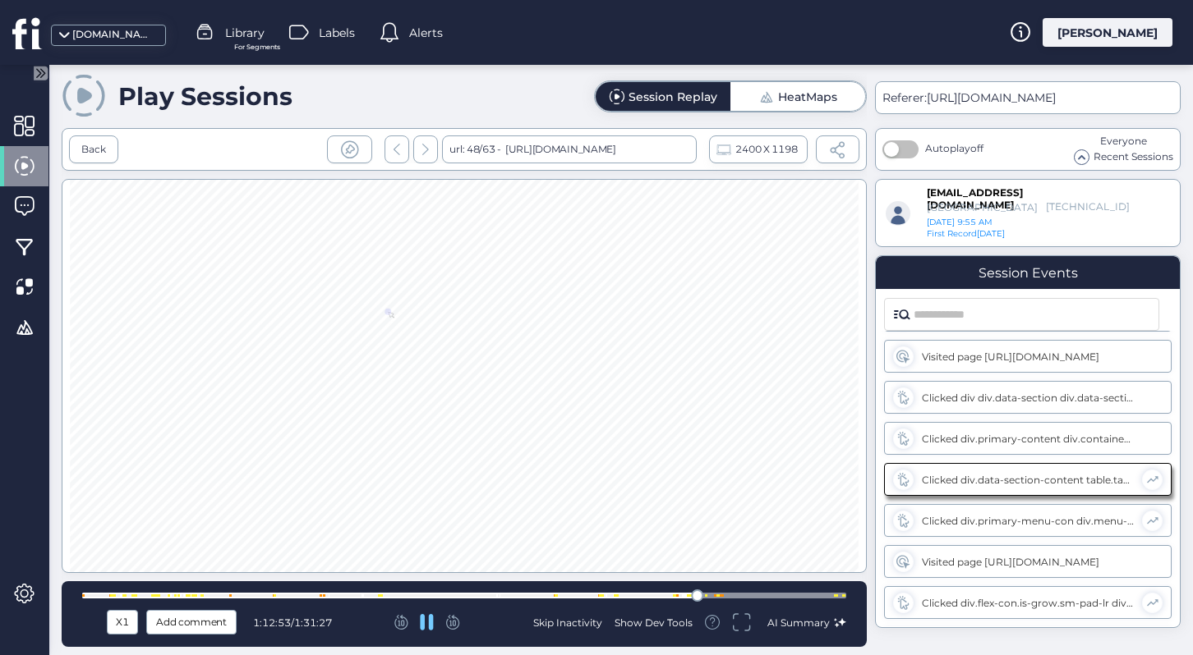
click at [407, 622] on icon at bounding box center [400, 622] width 13 height 15
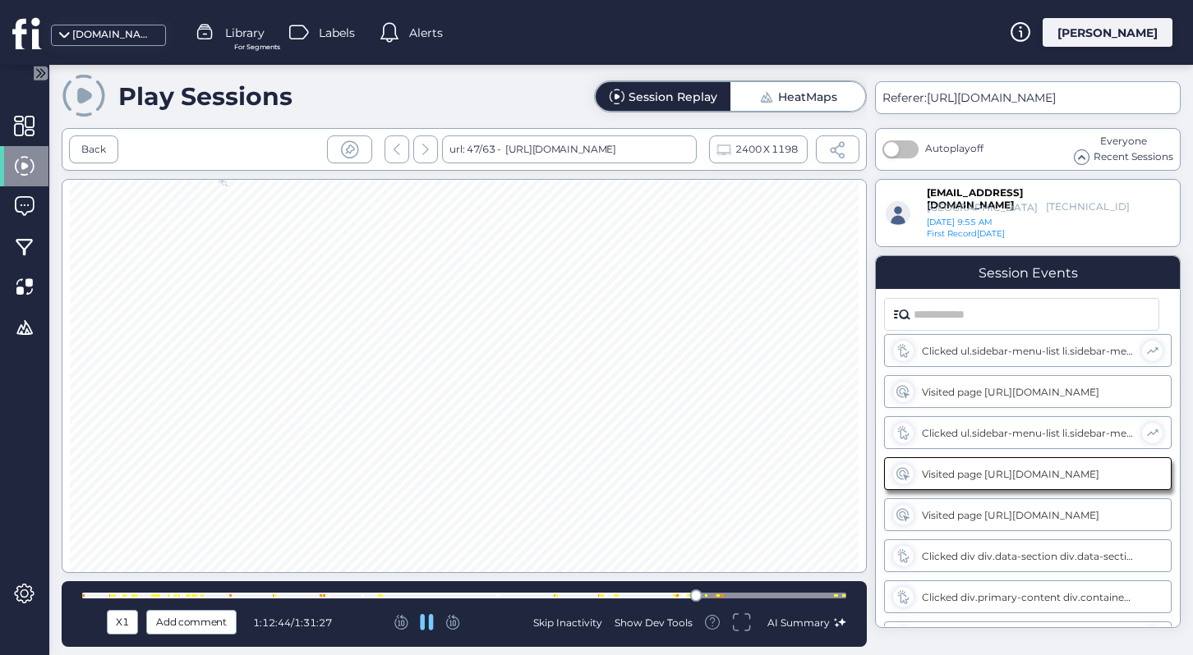
scroll to position [6036, 0]
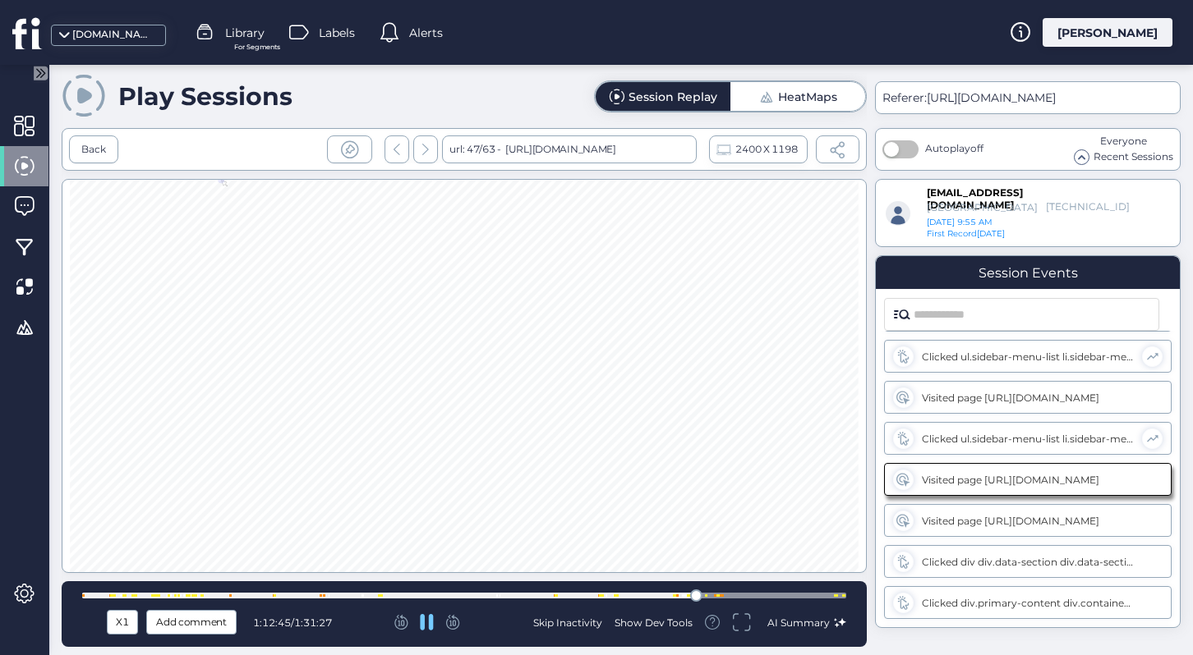
click at [459, 623] on icon at bounding box center [452, 622] width 13 height 15
click at [460, 624] on icon at bounding box center [453, 622] width 14 height 15
click at [460, 625] on icon at bounding box center [453, 622] width 14 height 15
click at [457, 624] on icon at bounding box center [453, 622] width 14 height 15
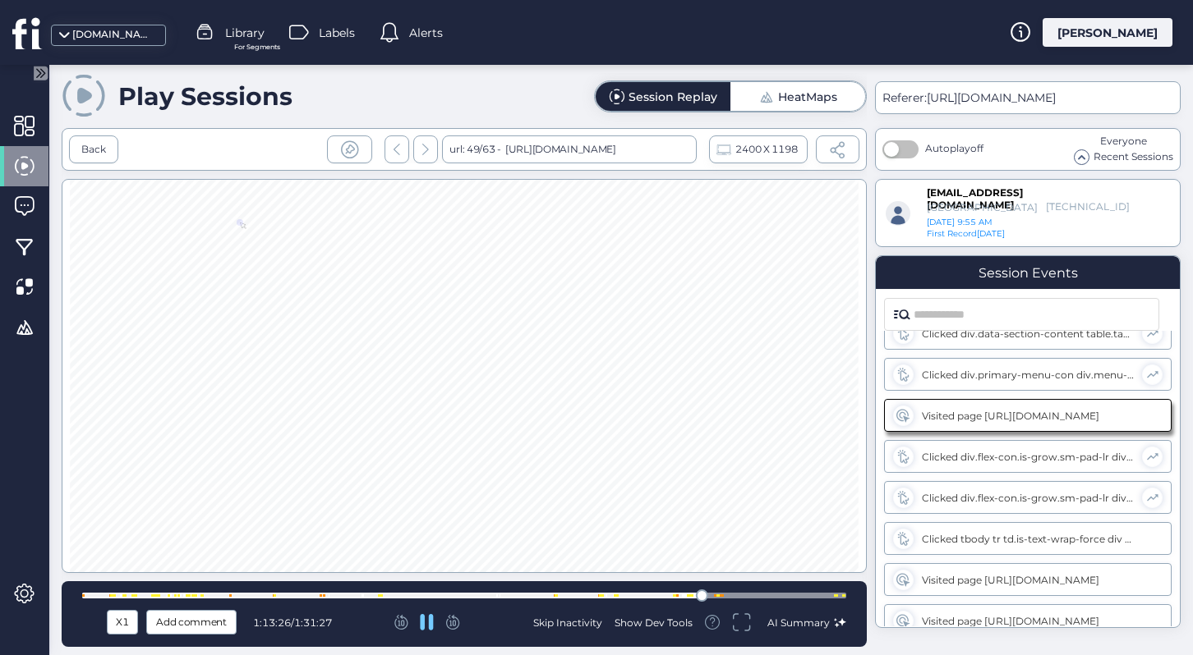
scroll to position [6365, 0]
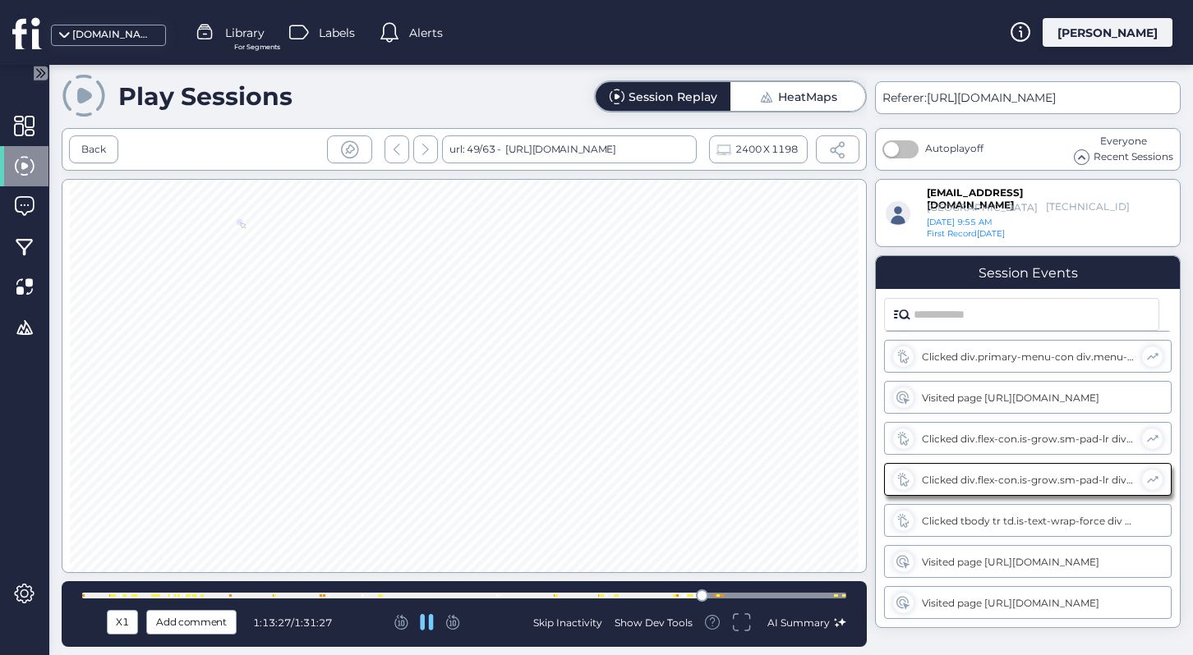
click at [459, 627] on icon at bounding box center [453, 622] width 14 height 15
click at [460, 628] on icon at bounding box center [453, 622] width 14 height 15
click at [399, 623] on icon at bounding box center [401, 622] width 14 height 15
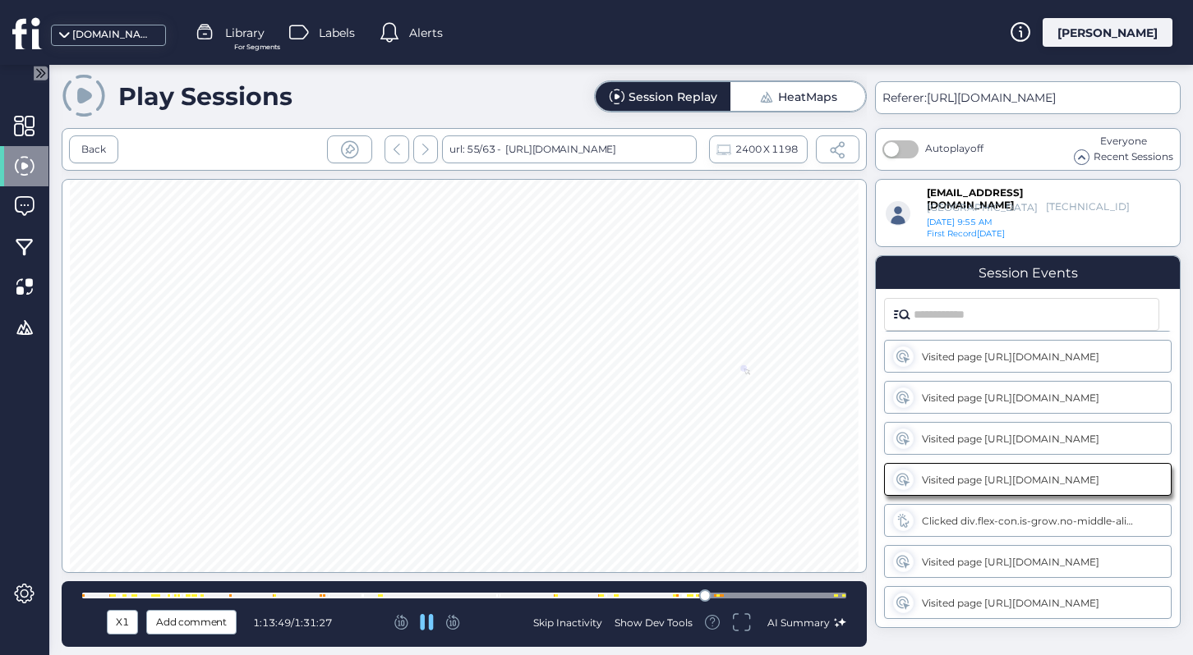
click at [399, 626] on icon at bounding box center [401, 622] width 14 height 15
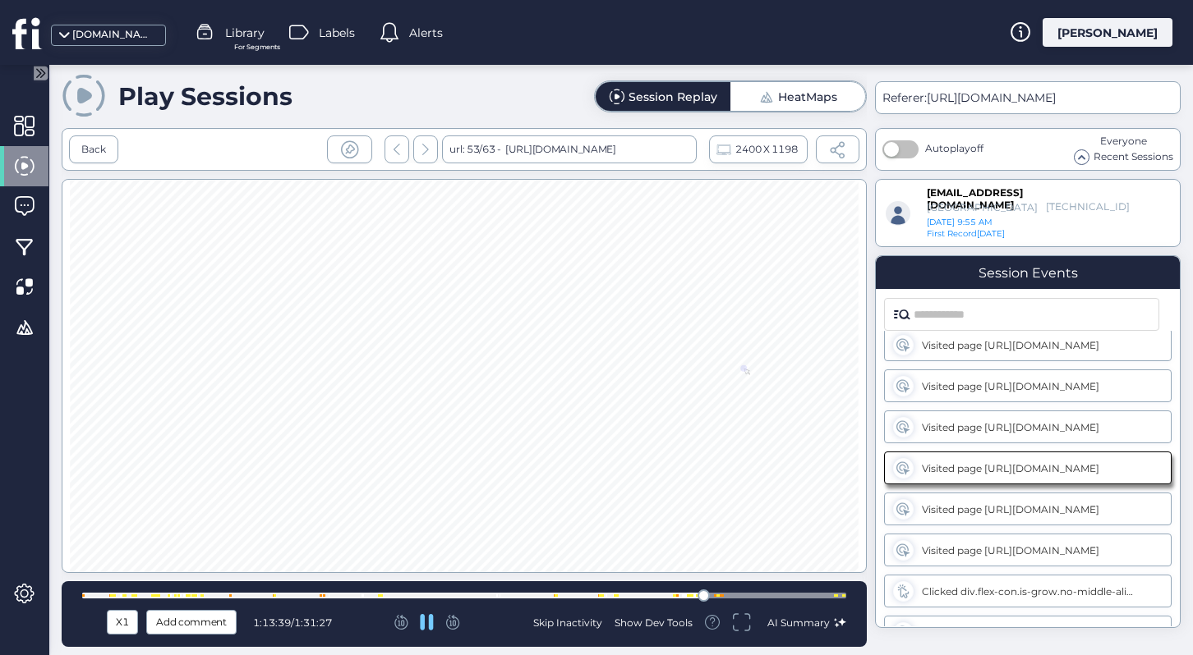
scroll to position [6570, 0]
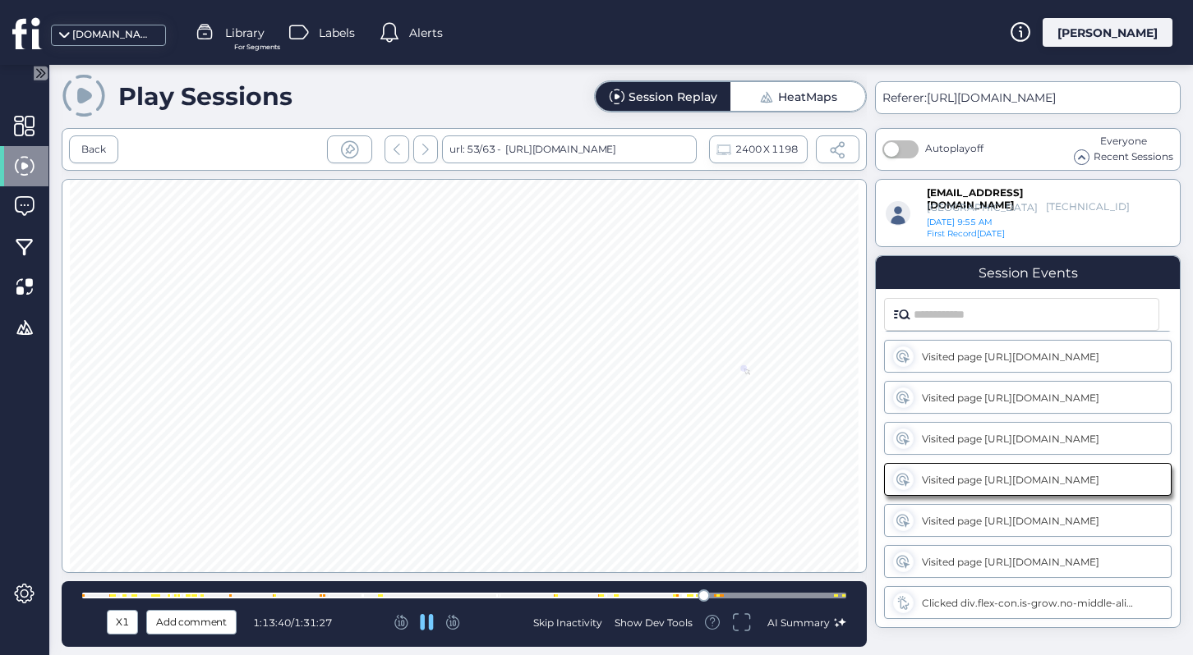
click at [405, 623] on icon at bounding box center [401, 620] width 8 height 11
click at [453, 623] on icon at bounding box center [453, 622] width 14 height 15
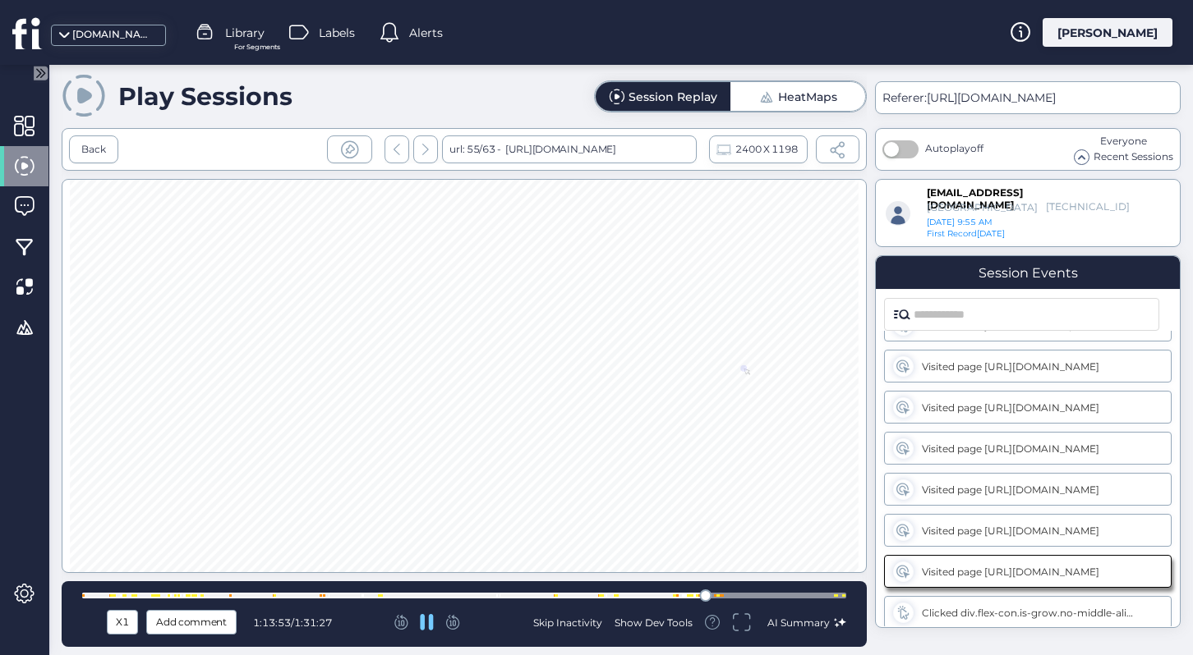
click at [453, 623] on icon at bounding box center [453, 622] width 14 height 15
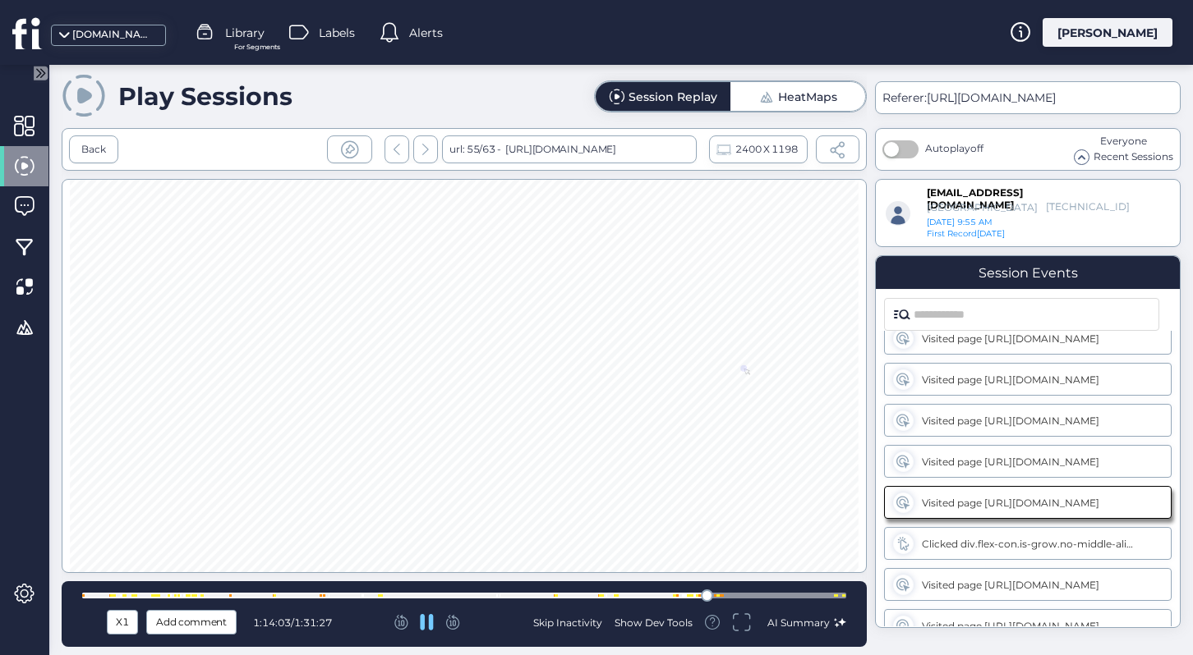
scroll to position [6652, 0]
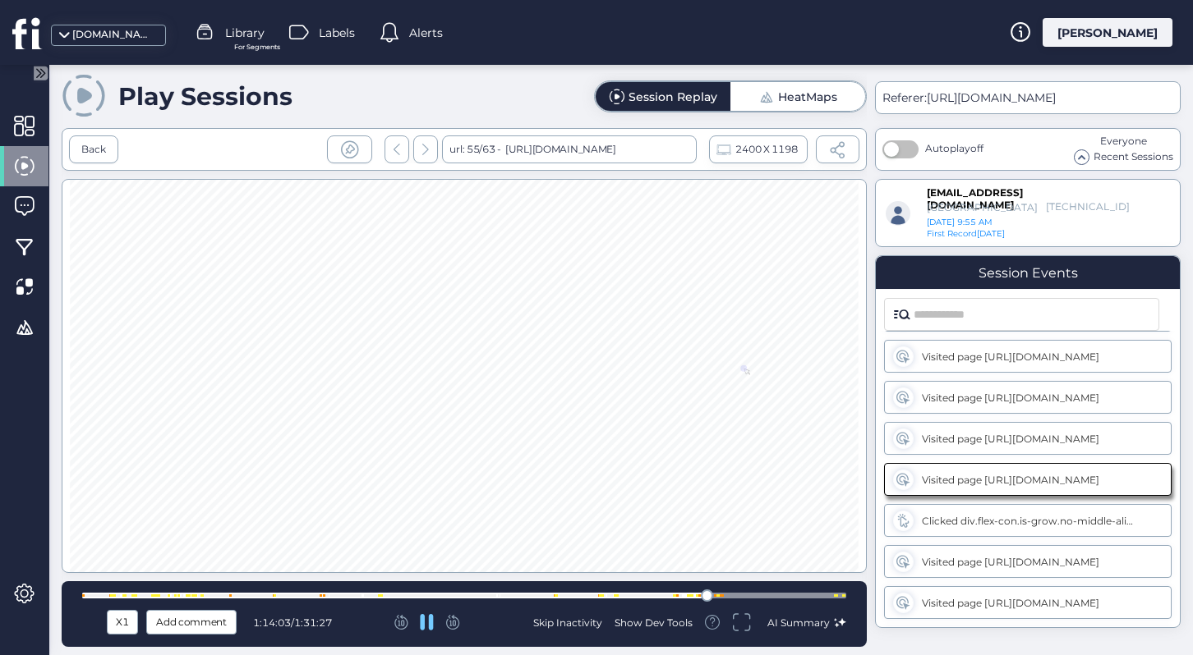
click at [453, 623] on icon at bounding box center [453, 622] width 14 height 15
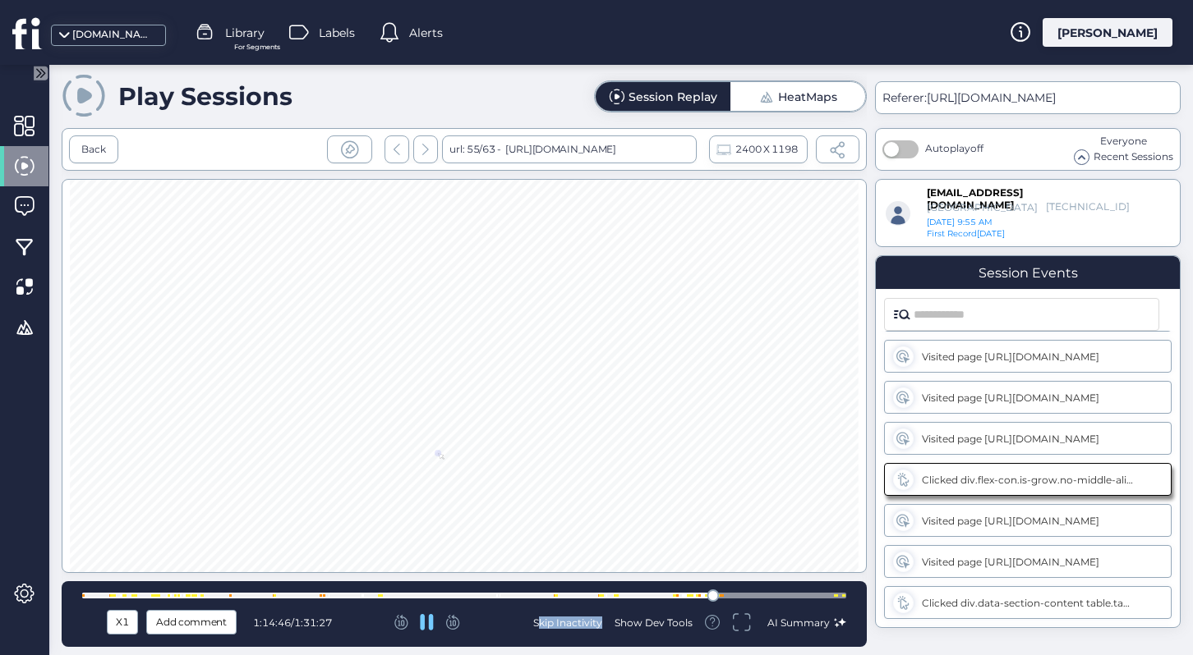
click at [453, 623] on icon at bounding box center [453, 622] width 14 height 15
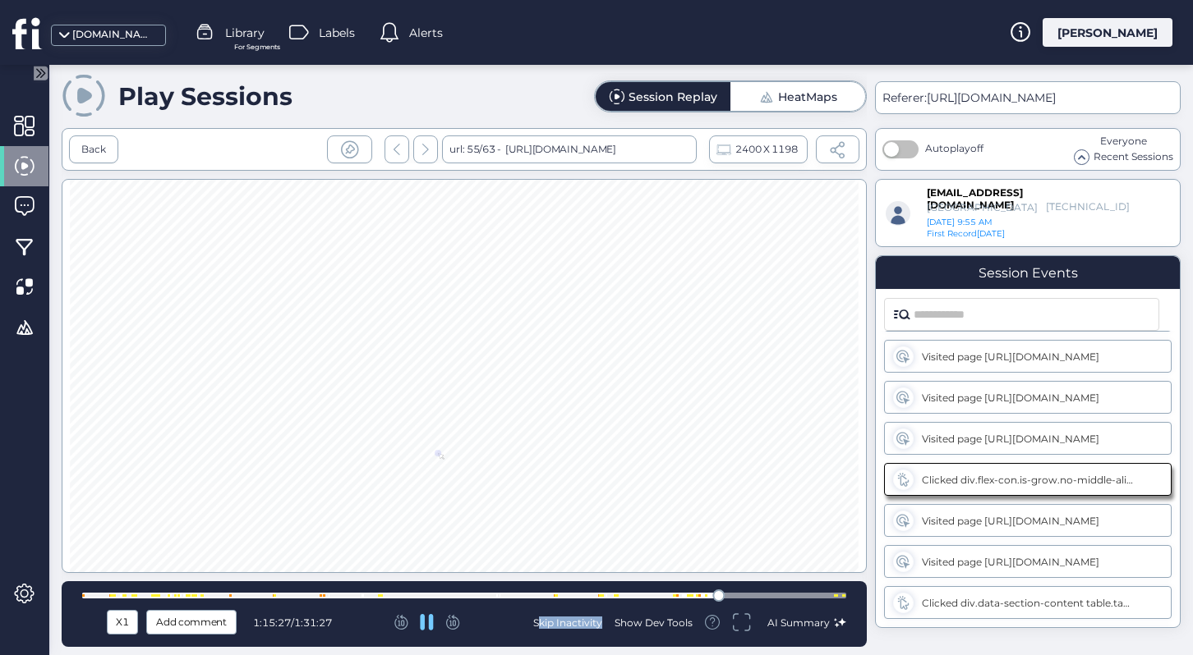
click at [453, 623] on icon at bounding box center [453, 622] width 14 height 15
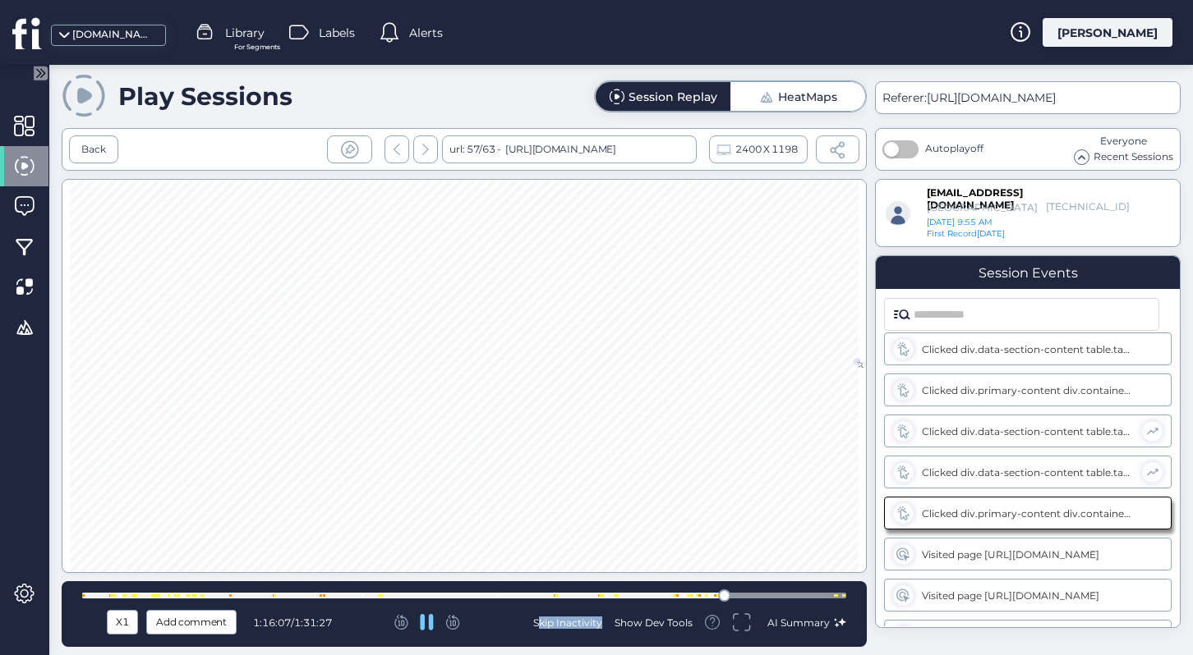
scroll to position [6981, 0]
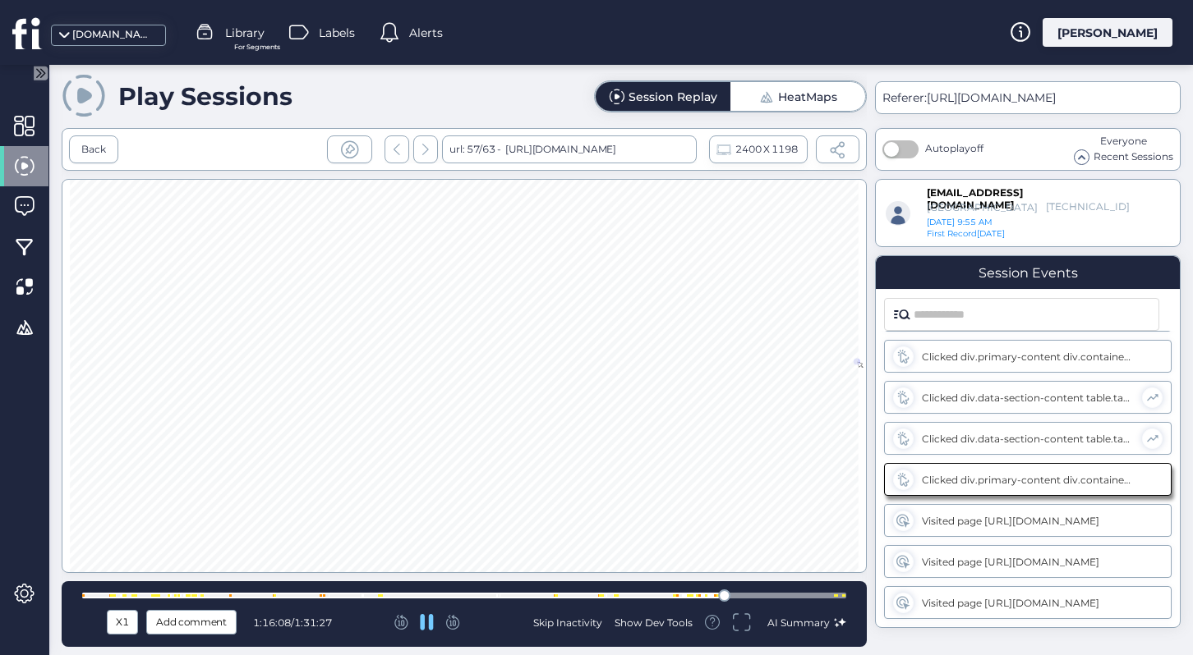
click at [453, 623] on icon at bounding box center [453, 622] width 14 height 15
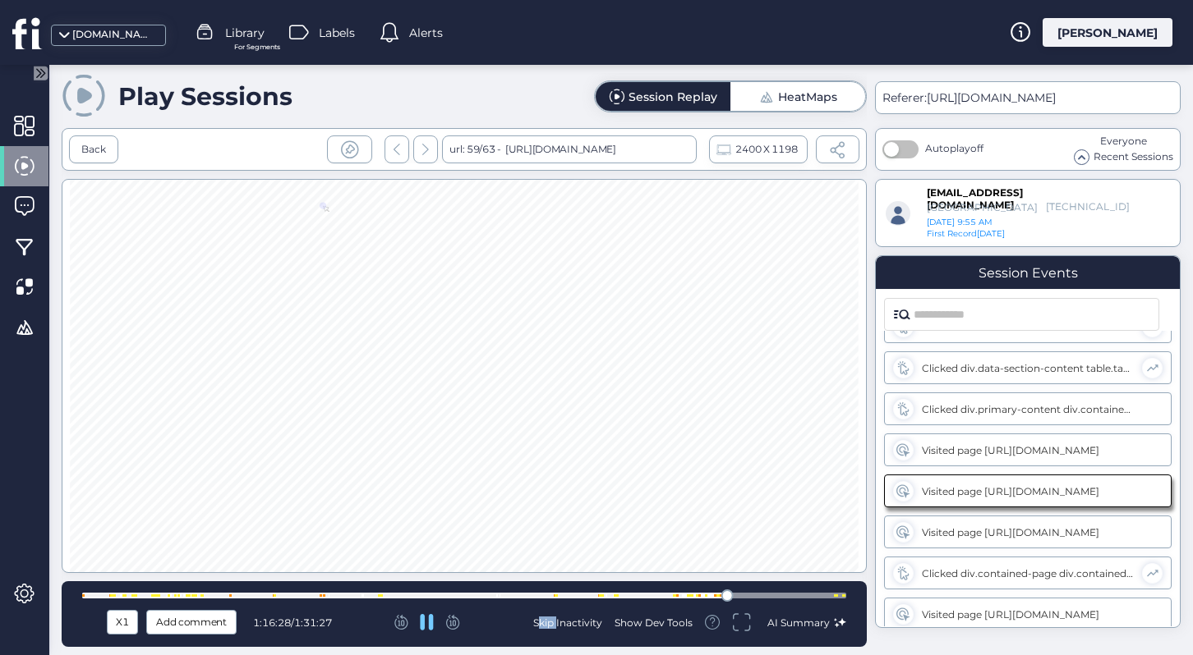
scroll to position [7063, 0]
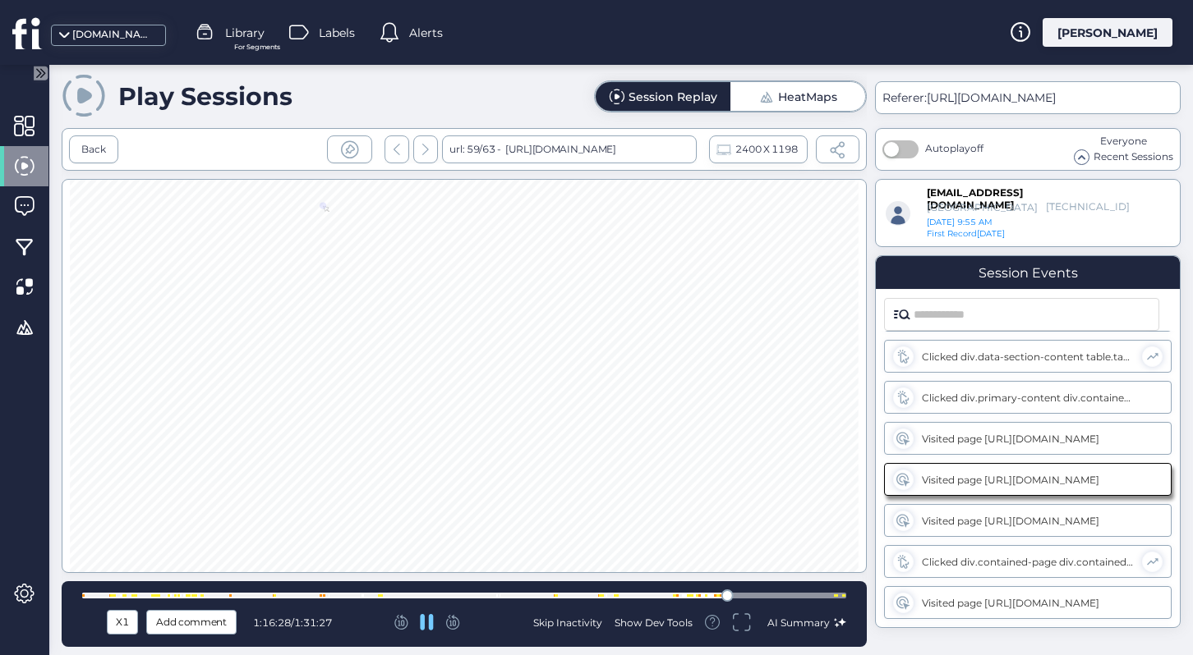
click at [452, 626] on icon at bounding box center [453, 622] width 14 height 15
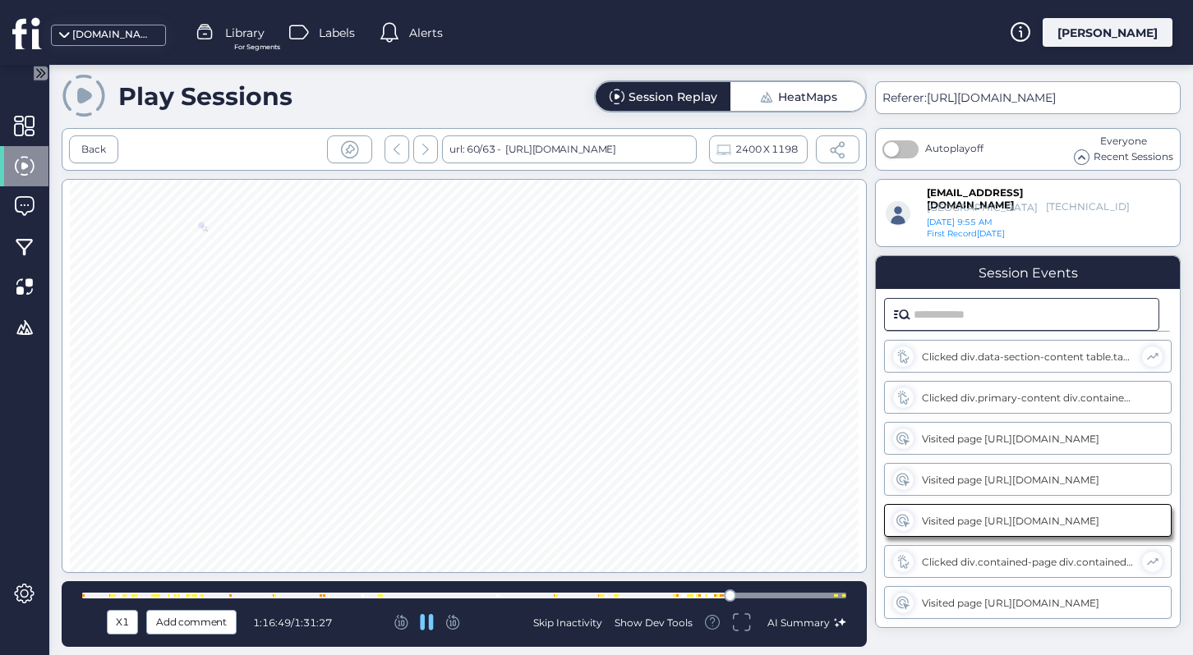
click at [1005, 319] on input "text" at bounding box center [1031, 314] width 236 height 31
click at [961, 309] on input "text" at bounding box center [1031, 314] width 236 height 31
paste input "**********"
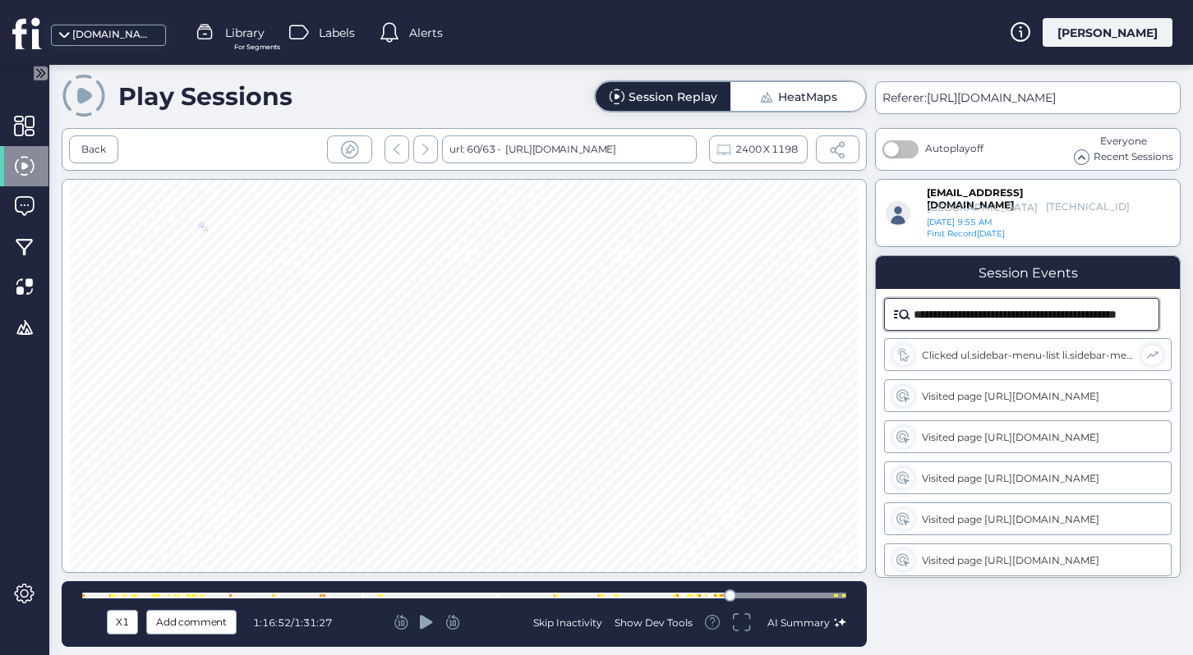
scroll to position [0, 42]
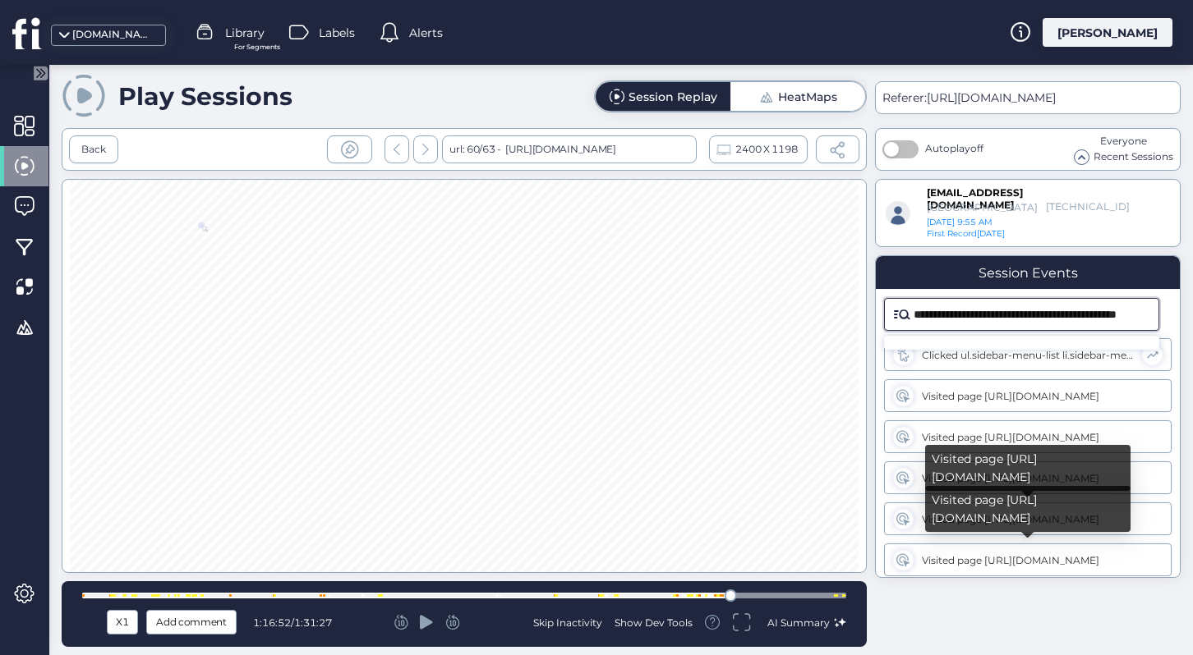
type input "**********"
click at [908, 562] on icon at bounding box center [906, 563] width 7 height 7
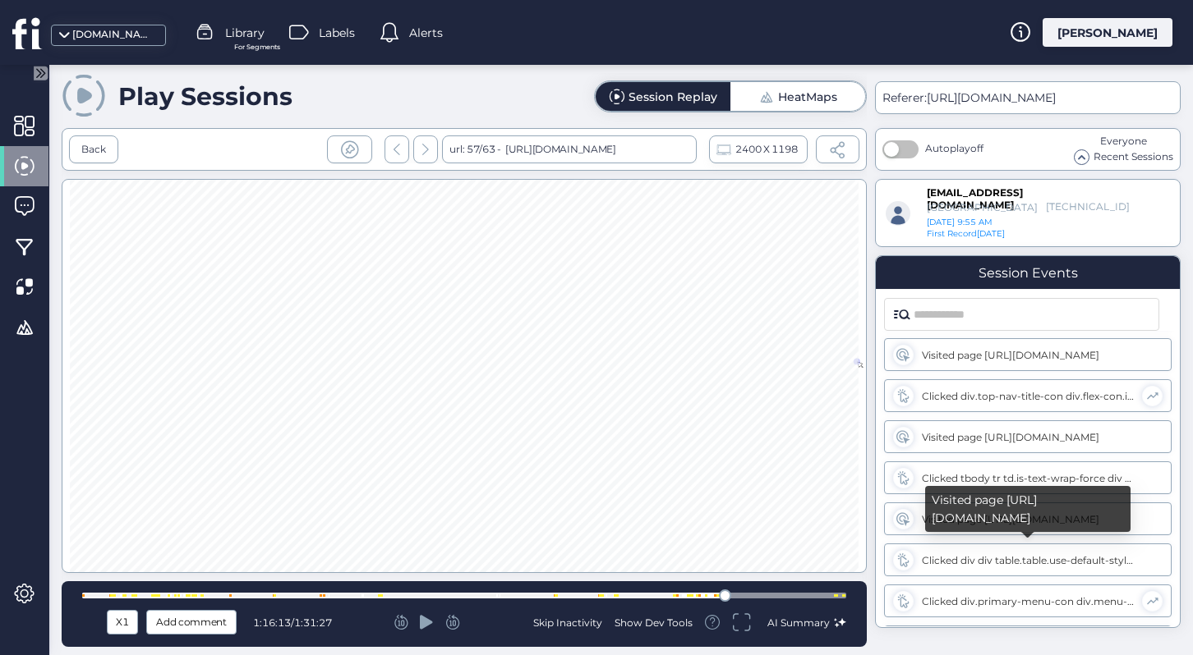
scroll to position [7071, 0]
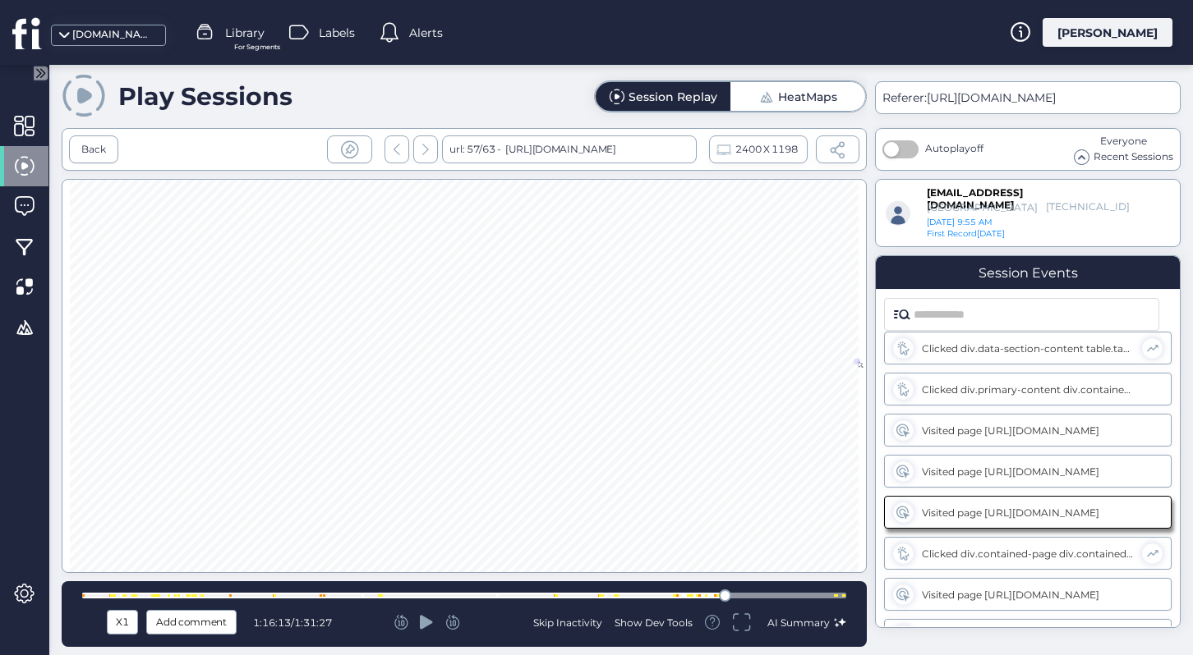
click at [424, 619] on icon at bounding box center [426, 622] width 13 height 14
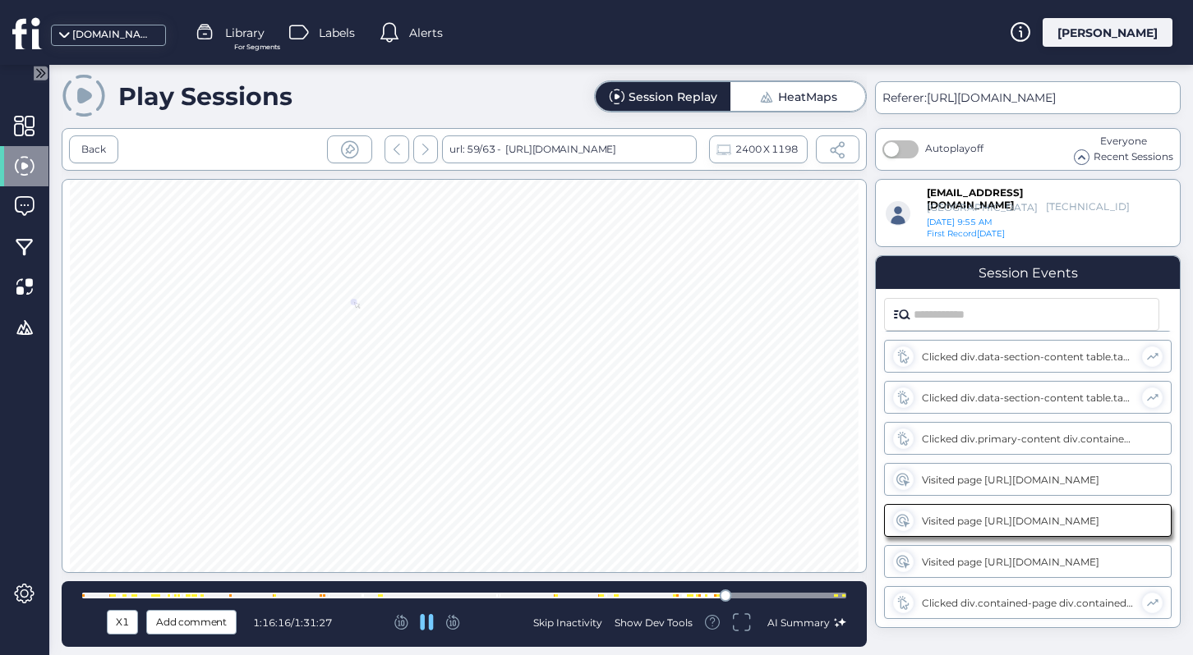
scroll to position [7063, 0]
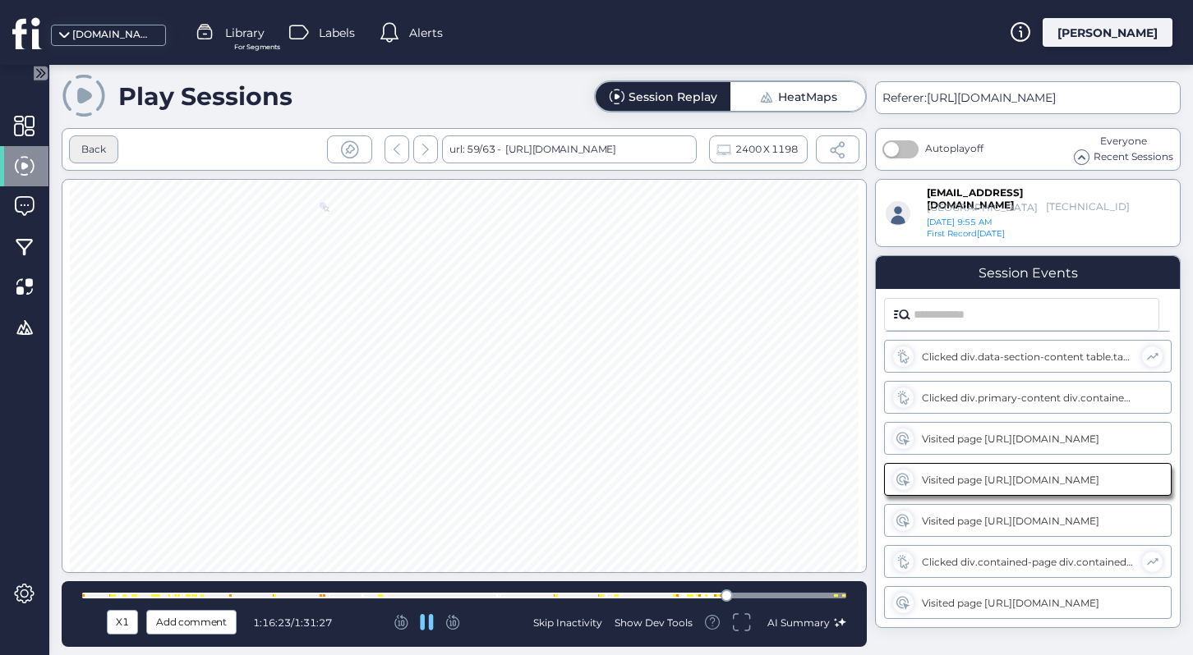
click at [94, 140] on div "Back" at bounding box center [93, 150] width 49 height 28
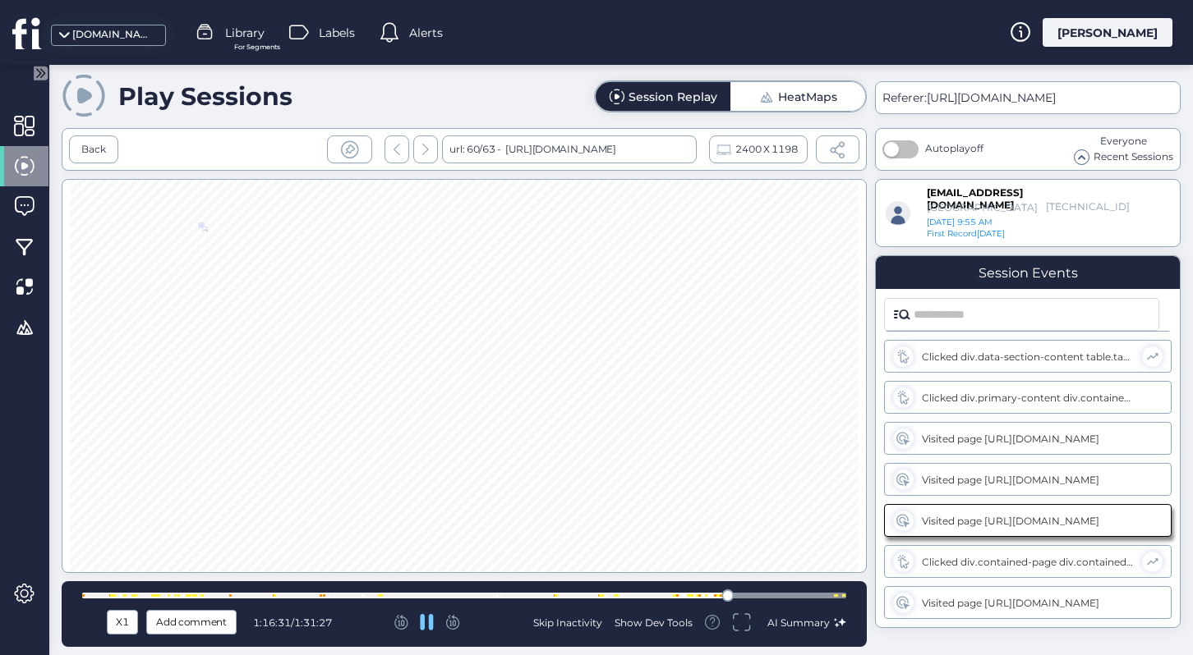
scroll to position [7104, 0]
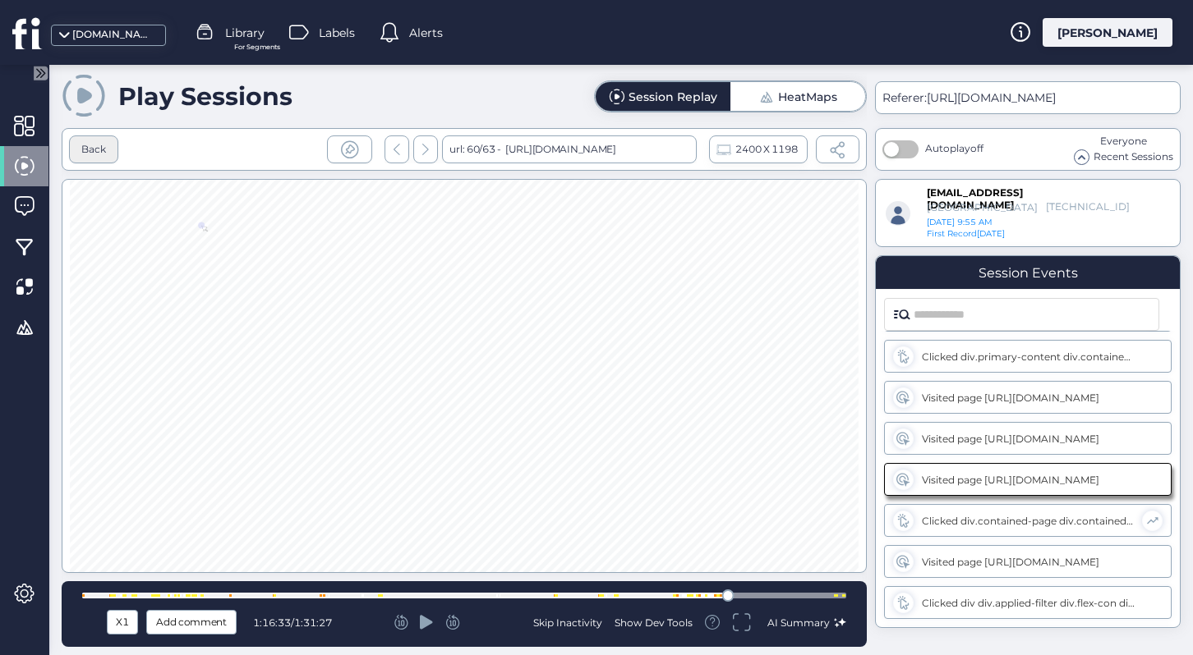
click at [95, 137] on div "Back" at bounding box center [93, 150] width 49 height 28
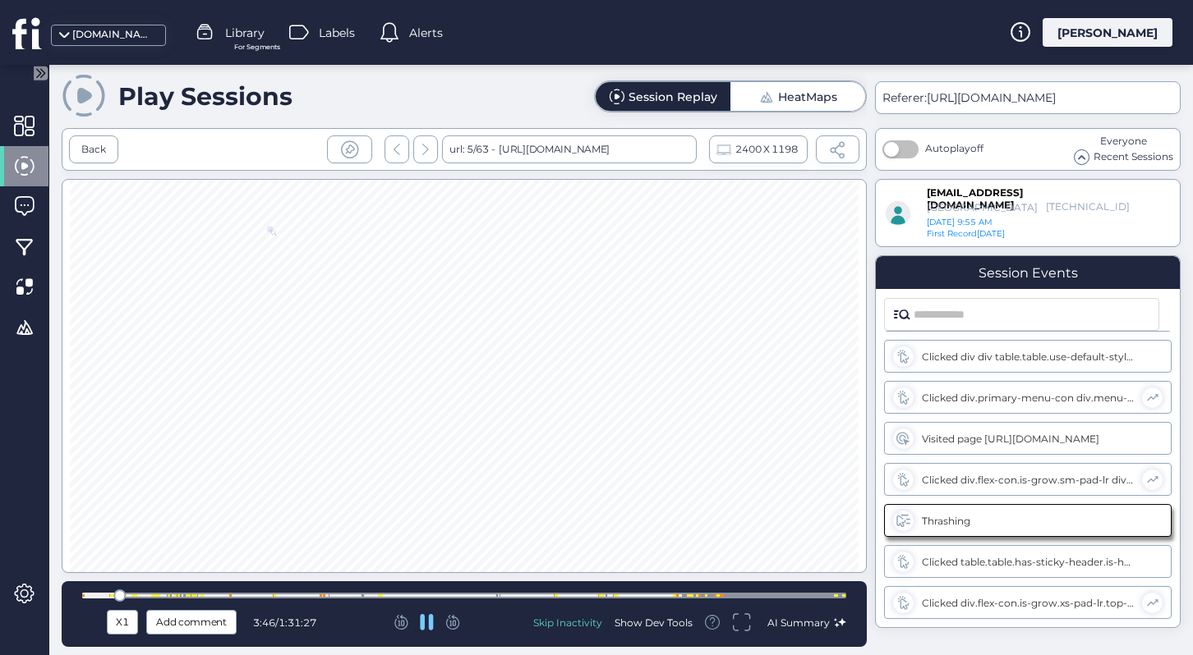
scroll to position [287, 0]
